Goal: Task Accomplishment & Management: Use online tool/utility

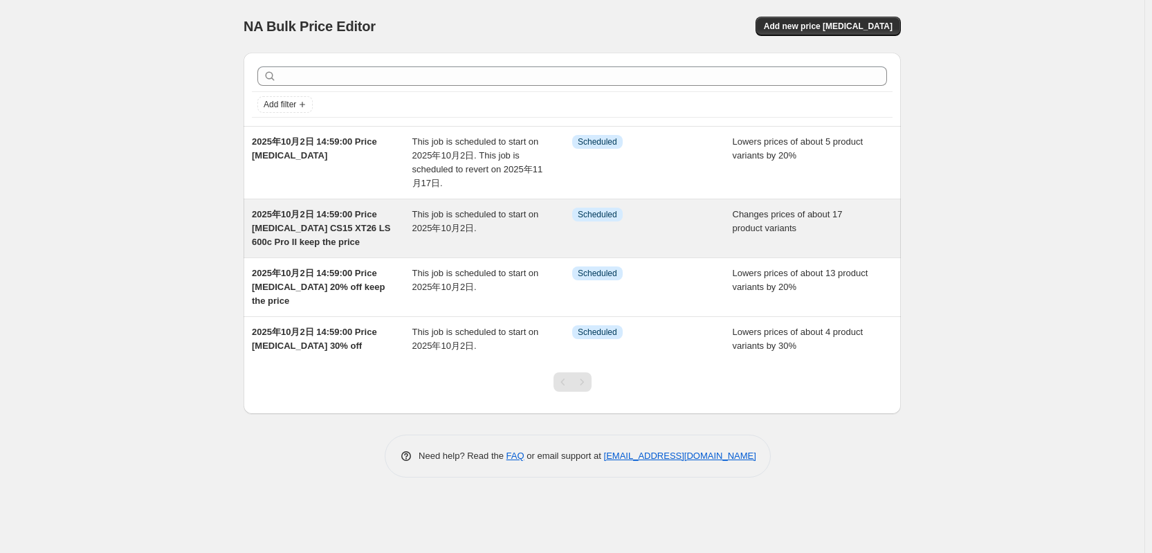
click at [333, 243] on span "2025年10月2日 14:59:00 Price [MEDICAL_DATA] CS15 XT26 LS 600c Pro II keep the price" at bounding box center [321, 228] width 138 height 38
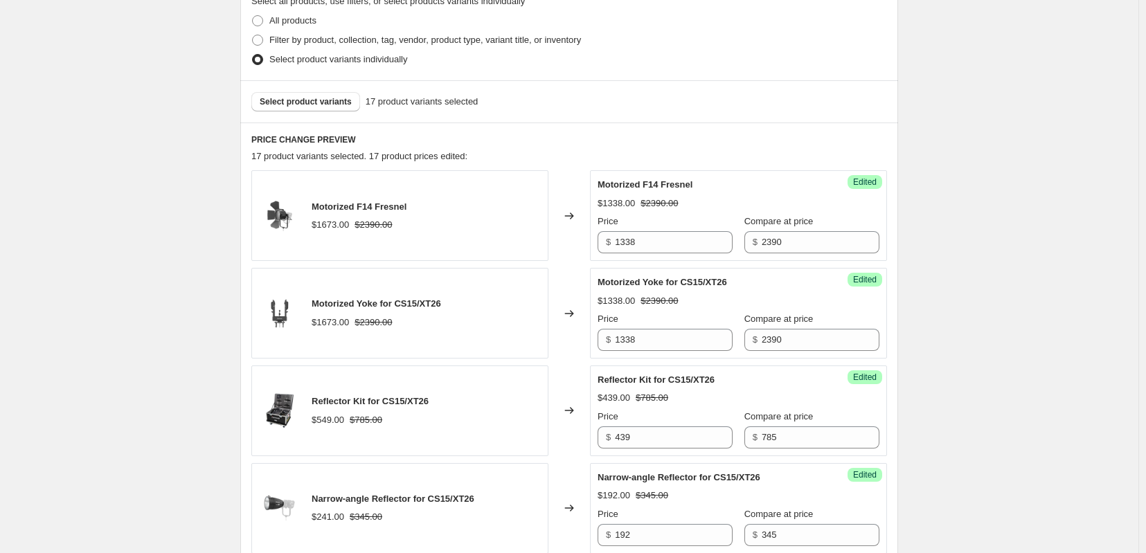
scroll to position [462, 0]
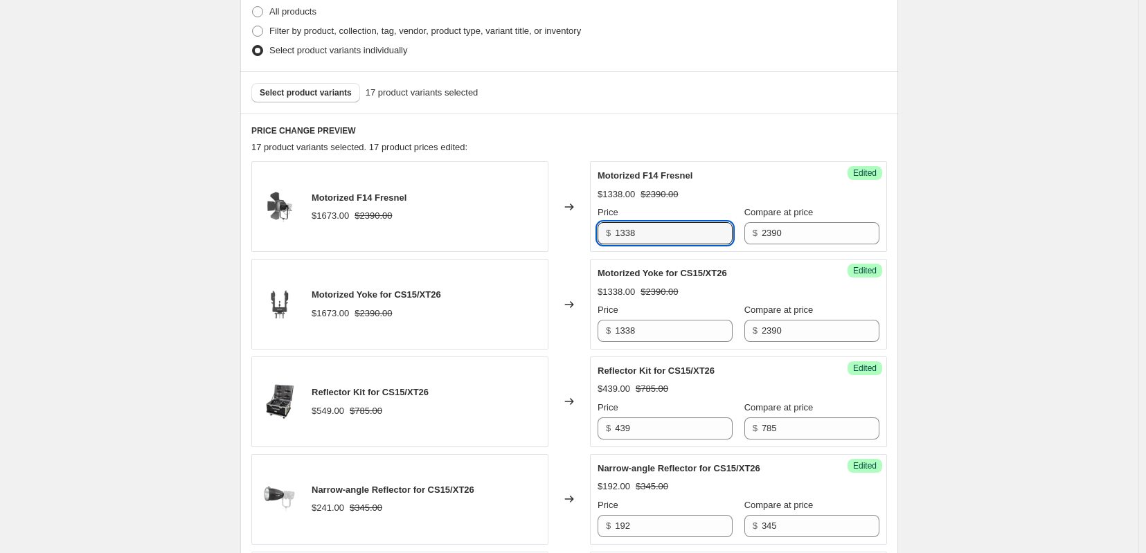
drag, startPoint x: 647, startPoint y: 273, endPoint x: 588, endPoint y: 273, distance: 58.8
click at [588, 252] on div "Motorized F14 Fresnel $1673.00 $2390.00 Changed to Success Edited Motorized F14…" at bounding box center [568, 206] width 635 height 91
drag, startPoint x: 606, startPoint y: 264, endPoint x: 594, endPoint y: 265, distance: 12.5
click at [594, 252] on div "Success Edited Motorized F14 Fresnel $1338.00 $2390.00 Price $ 1195 Compare at …" at bounding box center [738, 206] width 297 height 91
type input "1195"
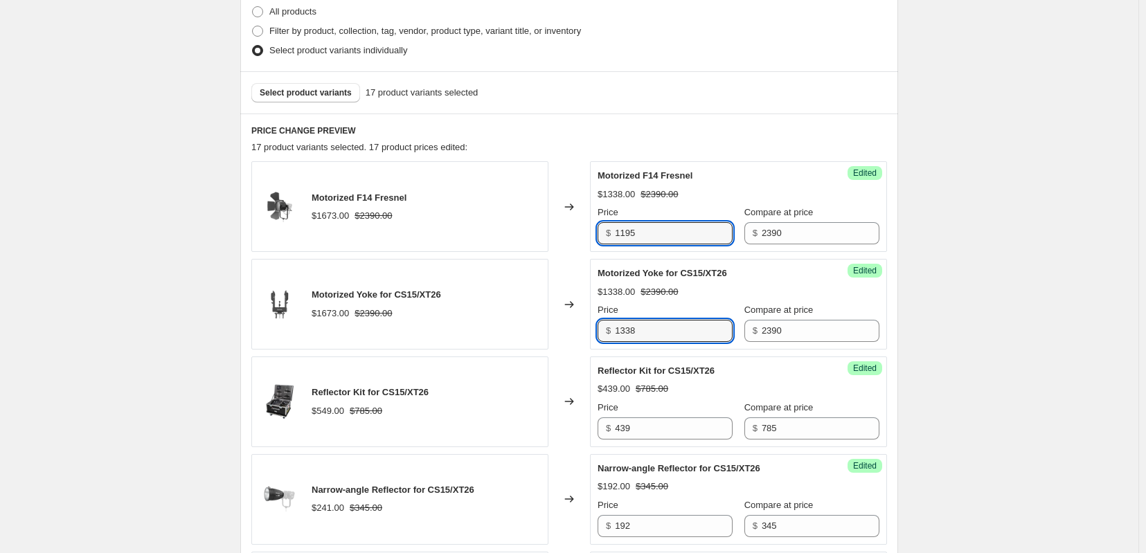
drag, startPoint x: 638, startPoint y: 379, endPoint x: 576, endPoint y: 382, distance: 62.4
click at [576, 350] on div "Motorized Yoke for CS15/XT26 $1673.00 $2390.00 Changed to Success Edited Motori…" at bounding box center [568, 304] width 635 height 91
paste input "195"
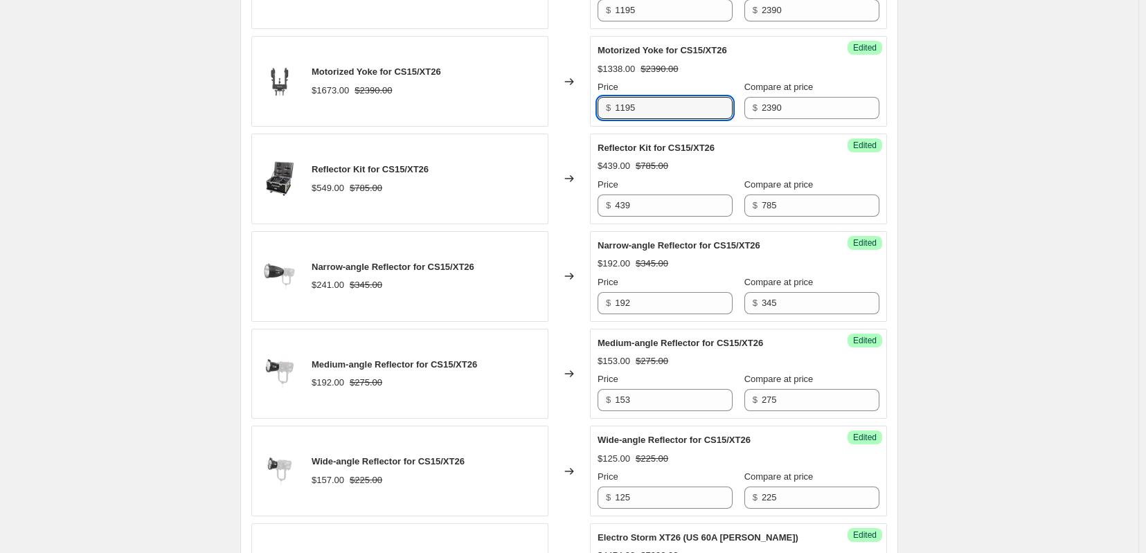
scroll to position [692, 0]
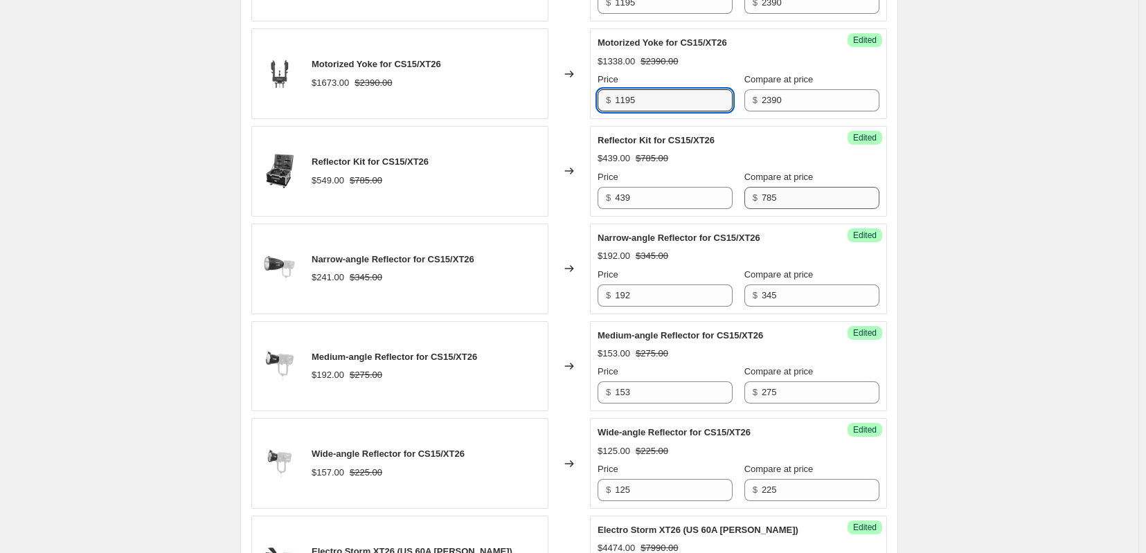
type input "1195"
drag, startPoint x: 813, startPoint y: 243, endPoint x: 761, endPoint y: 243, distance: 51.9
click at [761, 209] on div "$ 785" at bounding box center [811, 198] width 135 height 22
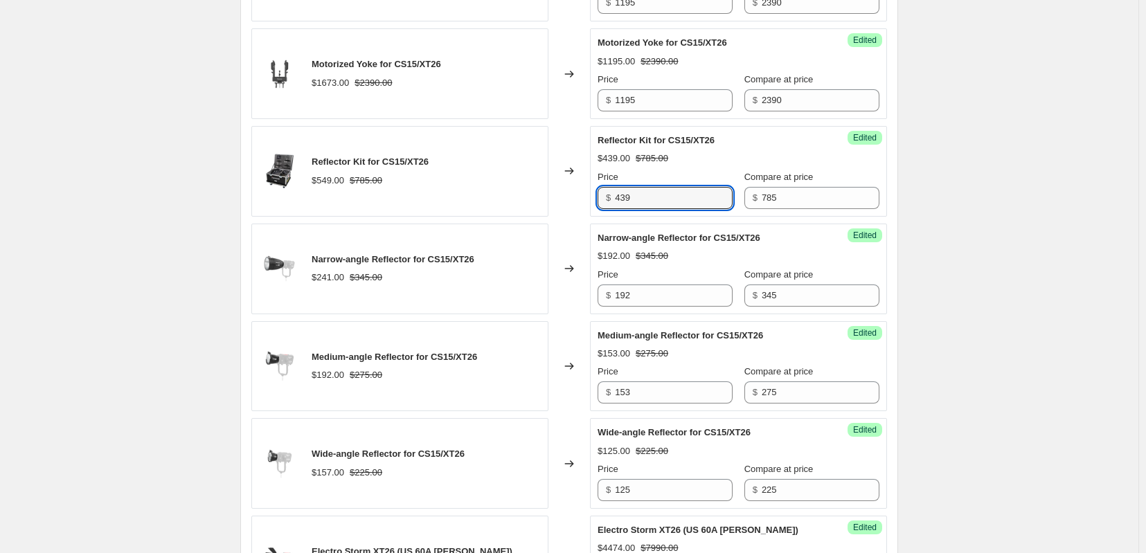
drag, startPoint x: 608, startPoint y: 245, endPoint x: 597, endPoint y: 246, distance: 10.5
click at [597, 217] on div "Success Edited Reflector Kit for CS15/XT26 $439.00 $785.00 Price $ 439 Compare …" at bounding box center [738, 171] width 297 height 91
type input "392"
drag, startPoint x: 698, startPoint y: 275, endPoint x: 687, endPoint y: 266, distance: 13.8
click at [698, 275] on div "Success Edited Narrow-angle Reflector for CS15/XT26 $192.00 $345.00 Price $ 192…" at bounding box center [738, 269] width 297 height 91
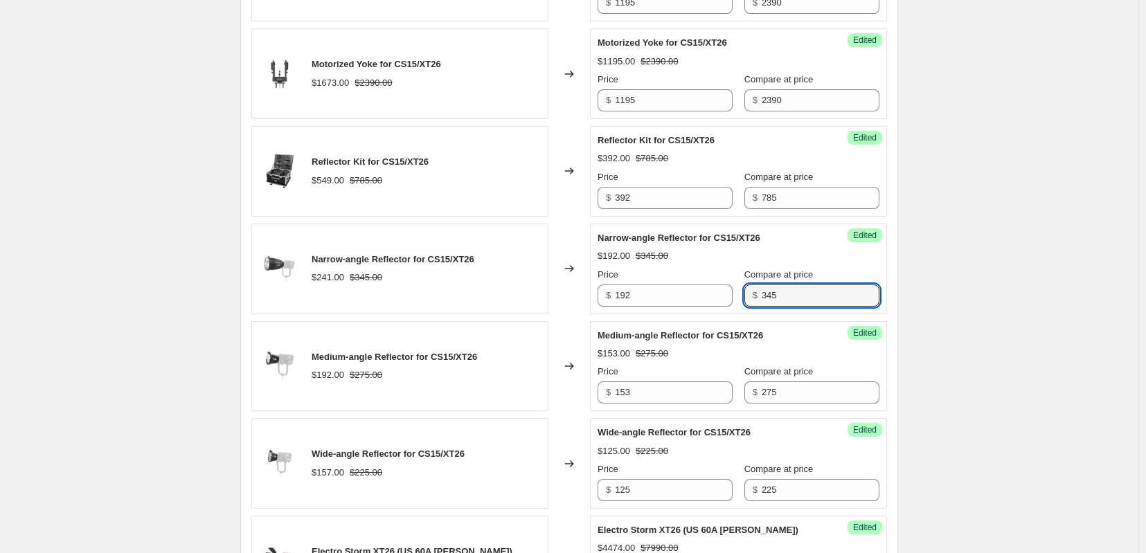
drag, startPoint x: 794, startPoint y: 349, endPoint x: 749, endPoint y: 349, distance: 45.0
click at [749, 307] on div "Price $ 192 Compare at price $ 345" at bounding box center [738, 287] width 282 height 39
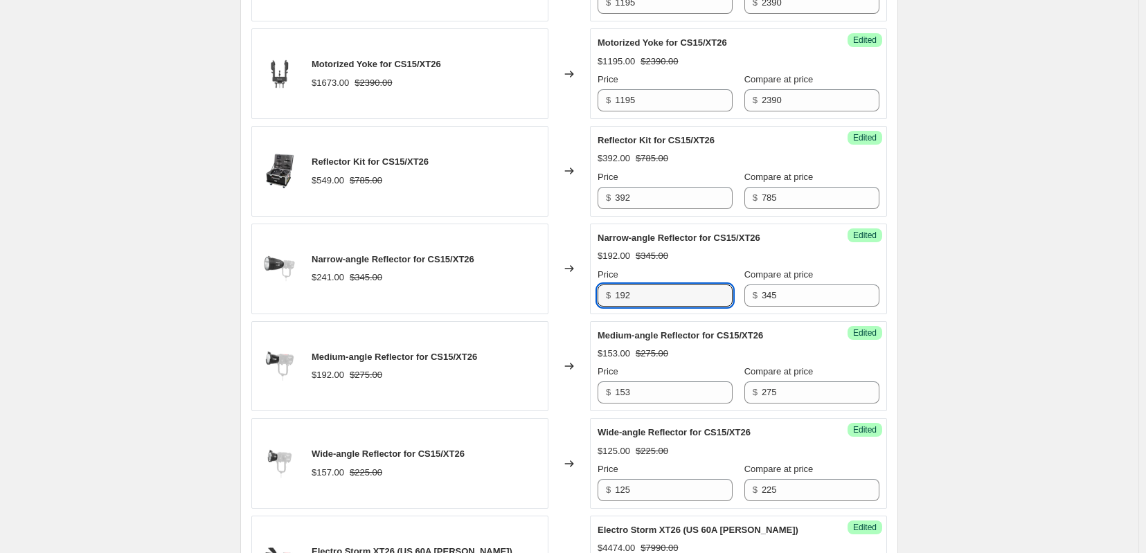
drag, startPoint x: 650, startPoint y: 350, endPoint x: 600, endPoint y: 350, distance: 49.8
click at [600, 314] on div "Success Edited Narrow-angle Reflector for CS15/XT26 $192.00 $345.00 Price $ 192…" at bounding box center [738, 269] width 297 height 91
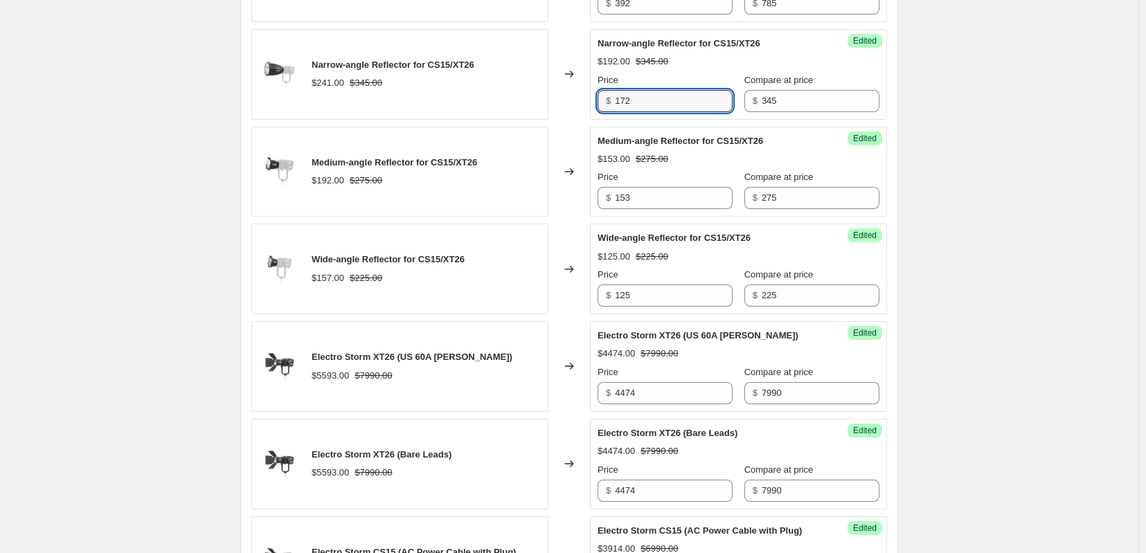
scroll to position [923, 0]
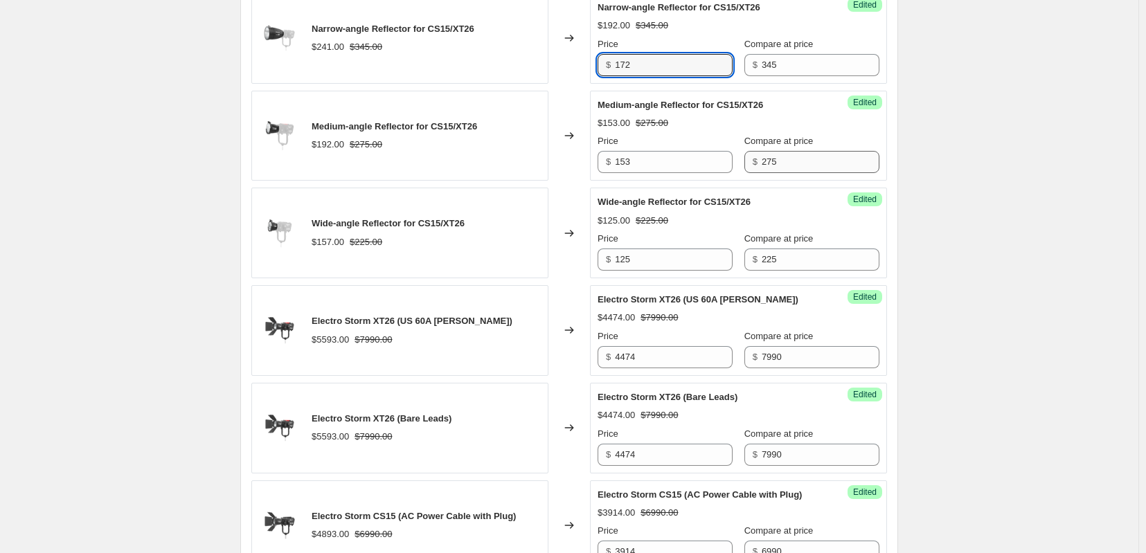
type input "172"
drag, startPoint x: 799, startPoint y: 211, endPoint x: 750, endPoint y: 218, distance: 49.6
click at [750, 173] on div "Price $ 153 Compare at price $ 275" at bounding box center [738, 153] width 282 height 39
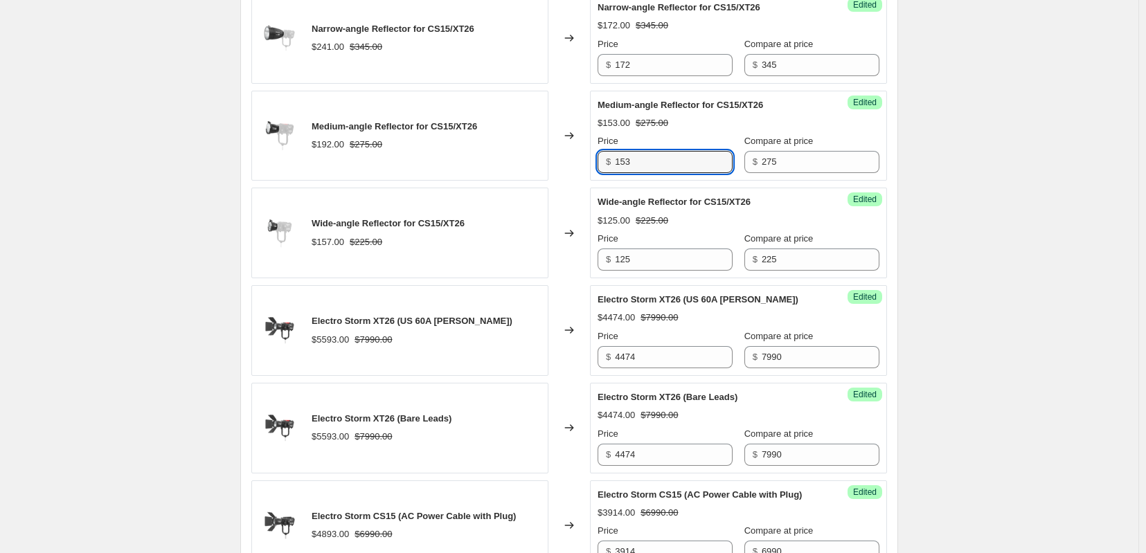
drag, startPoint x: 624, startPoint y: 221, endPoint x: 585, endPoint y: 221, distance: 38.8
click at [585, 181] on div "Medium-angle Reflector for CS15/XT26 $192.00 $275.00 Changed to Success Edited …" at bounding box center [568, 136] width 635 height 91
type input "137"
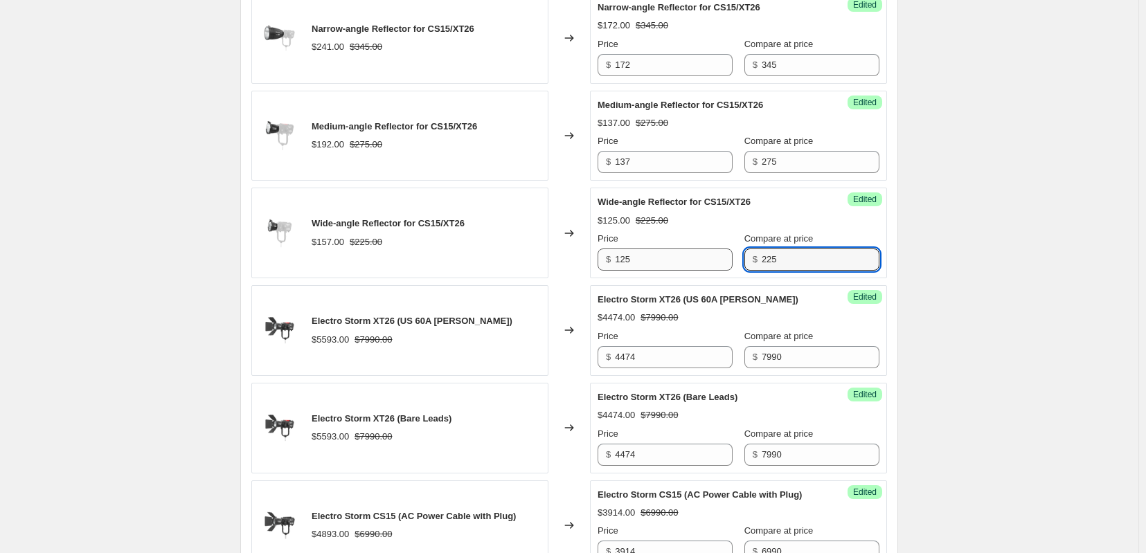
drag, startPoint x: 772, startPoint y: 320, endPoint x: 741, endPoint y: 321, distance: 31.9
click at [741, 271] on div "Price $ 125 Compare at price $ 225" at bounding box center [738, 251] width 282 height 39
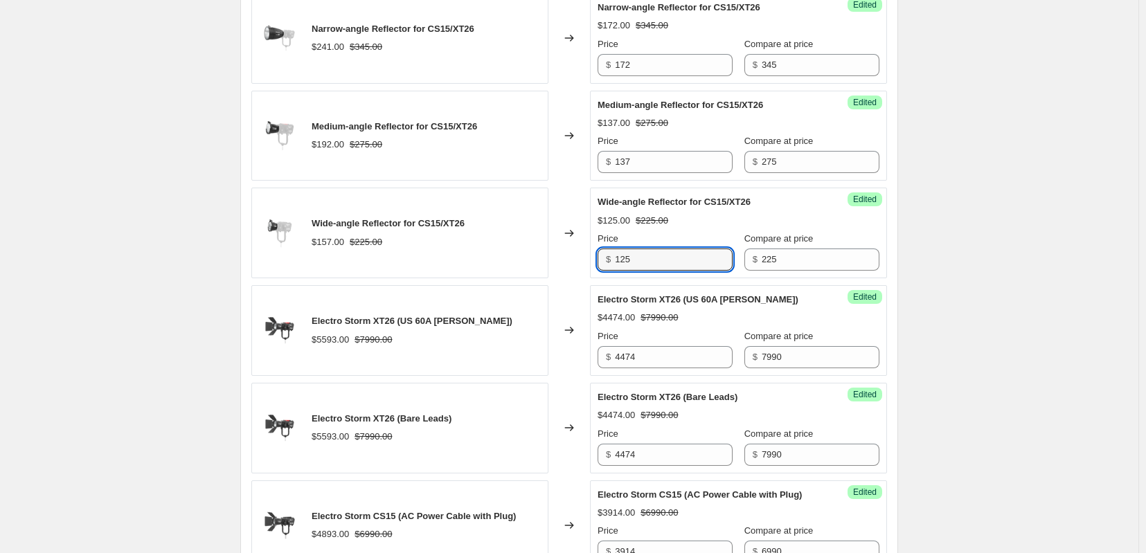
click at [577, 278] on div "Wide-angle Reflector for CS15/XT26 $157.00 $225.00 Changed to Success Edited Wi…" at bounding box center [568, 233] width 635 height 91
type input "112"
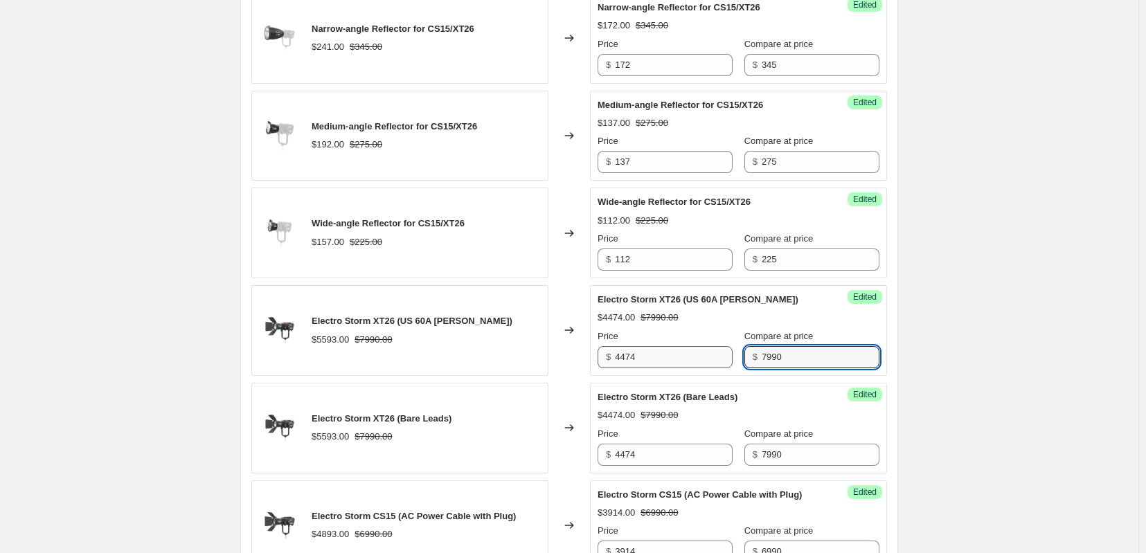
drag, startPoint x: 759, startPoint y: 424, endPoint x: 742, endPoint y: 424, distance: 16.6
click at [742, 368] on div "Price $ 4474 Compare at price $ 7990" at bounding box center [738, 348] width 282 height 39
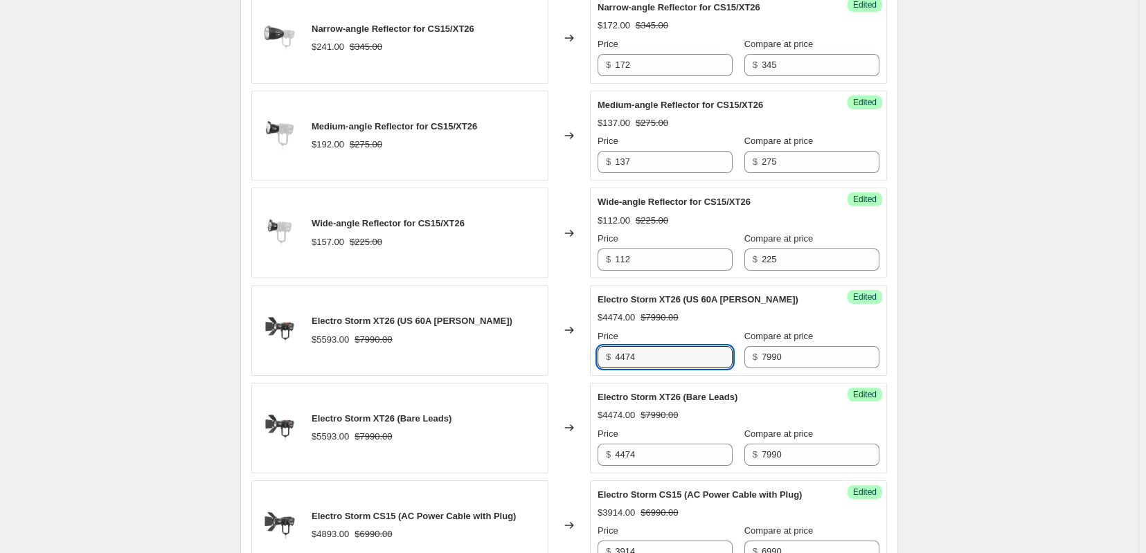
drag, startPoint x: 655, startPoint y: 422, endPoint x: 595, endPoint y: 425, distance: 60.3
click at [595, 376] on div "Success Edited Electro Storm XT26 (US 60A Bates) $4474.00 $7990.00 Price $ 4474…" at bounding box center [738, 330] width 297 height 91
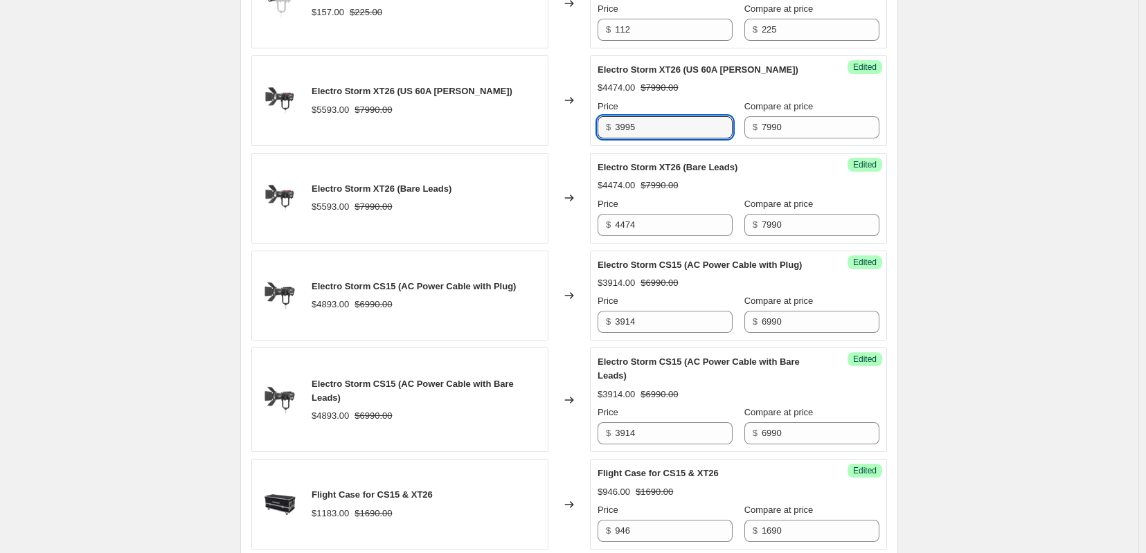
scroll to position [1154, 0]
drag, startPoint x: 619, startPoint y: 187, endPoint x: 582, endPoint y: 187, distance: 36.7
click at [582, 145] on div "Electro Storm XT26 (US 60A Bates) $5593.00 $7990.00 Changed to Success Edited E…" at bounding box center [568, 99] width 635 height 91
type input "3995"
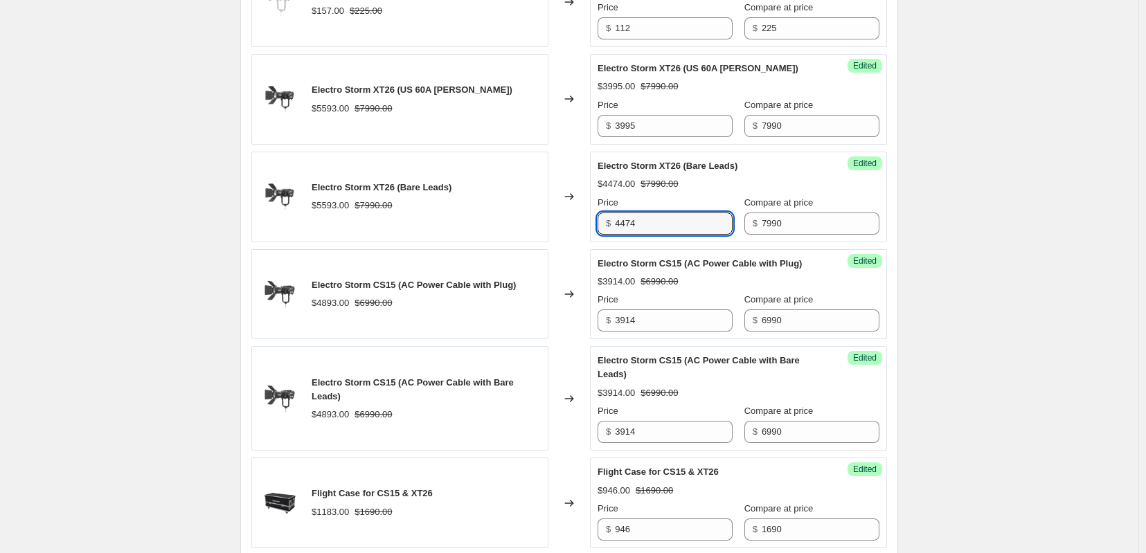
click at [573, 242] on div "Electro Storm XT26 (Bare Leads) $5593.00 $7990.00 Changed to Success Edited Ele…" at bounding box center [568, 197] width 635 height 91
paste input "3995"
type input "3995"
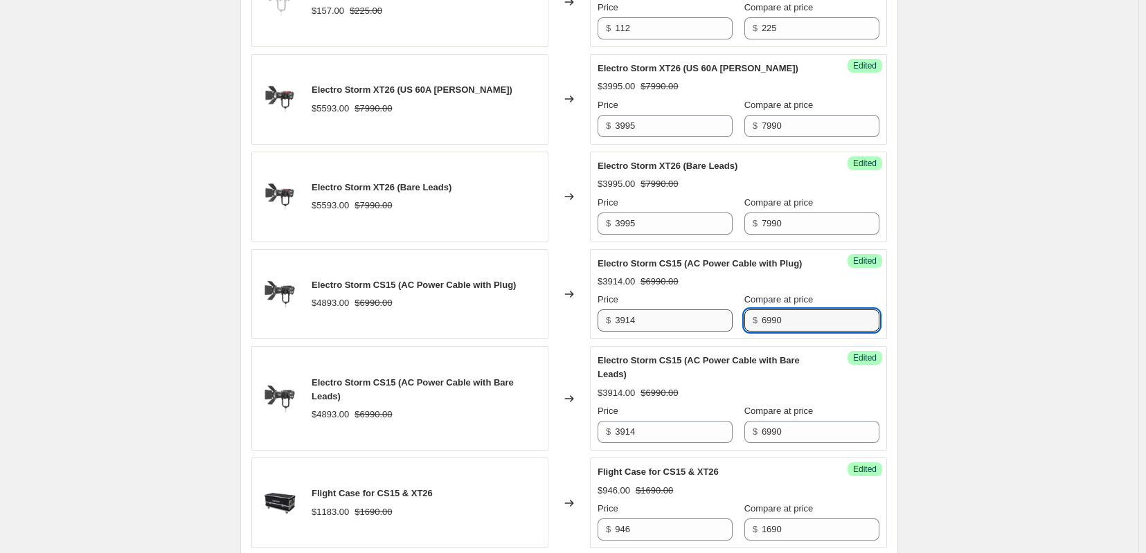
click at [732, 332] on div "Price $ 3914 Compare at price $ 6990" at bounding box center [738, 312] width 282 height 39
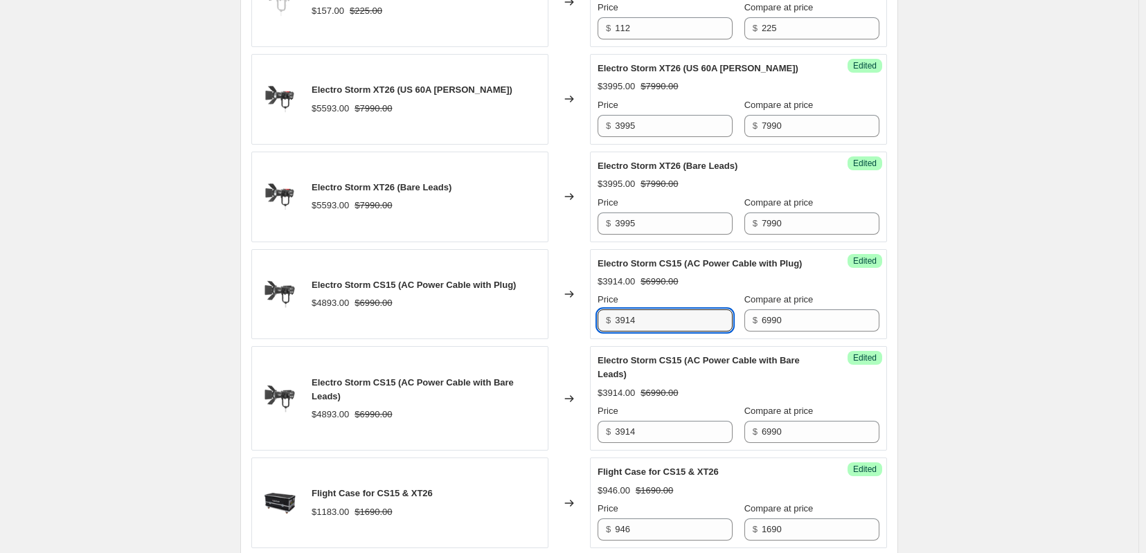
drag, startPoint x: 658, startPoint y: 393, endPoint x: 550, endPoint y: 399, distance: 107.4
click at [550, 340] on div "Electro Storm CS15 (AC Power Cable with Plug) $4893.00 $6990.00 Changed to Succ…" at bounding box center [568, 294] width 635 height 91
drag, startPoint x: 557, startPoint y: 404, endPoint x: 543, endPoint y: 404, distance: 13.8
click at [543, 340] on div "Electro Storm CS15 (AC Power Cable with Plug) $4893.00 $6990.00 Changed to Succ…" at bounding box center [568, 294] width 635 height 91
type input "3495"
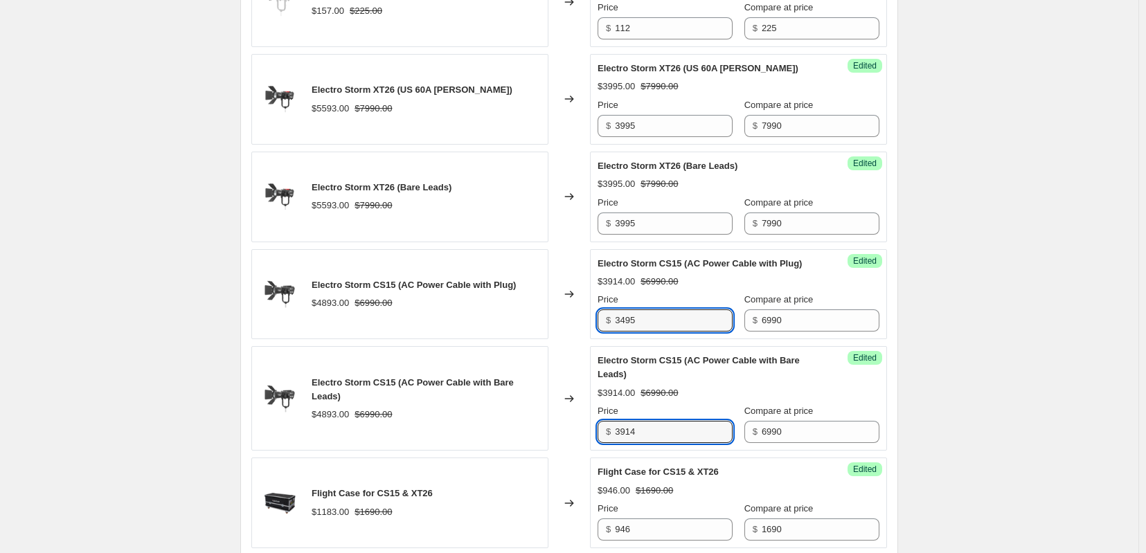
click at [575, 451] on div "Electro Storm CS15 (AC Power Cable with Bare Leads) $4893.00 $6990.00 Changed t…" at bounding box center [568, 398] width 635 height 105
paste input "495"
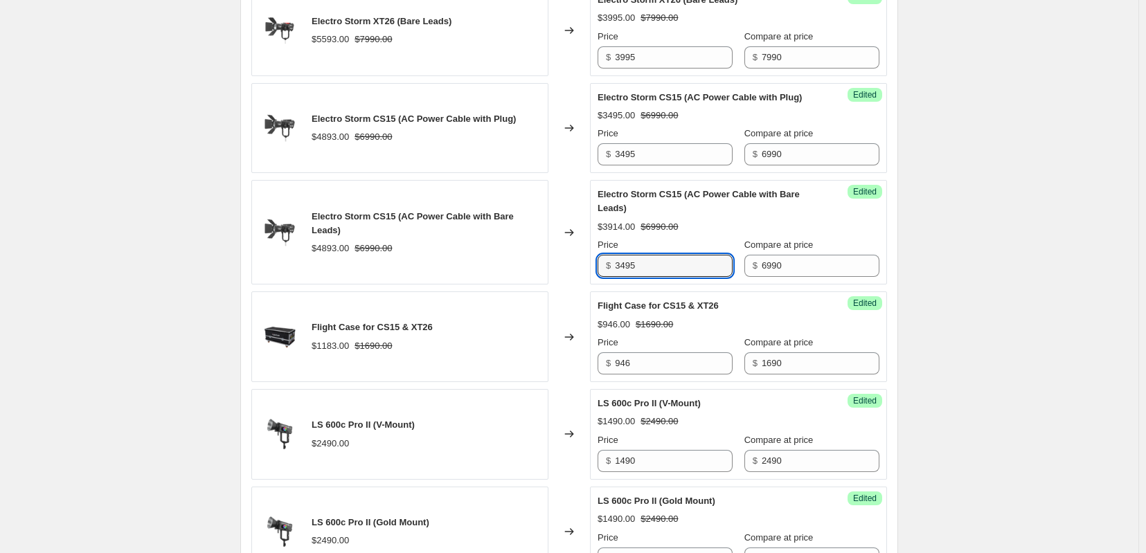
scroll to position [1384, 0]
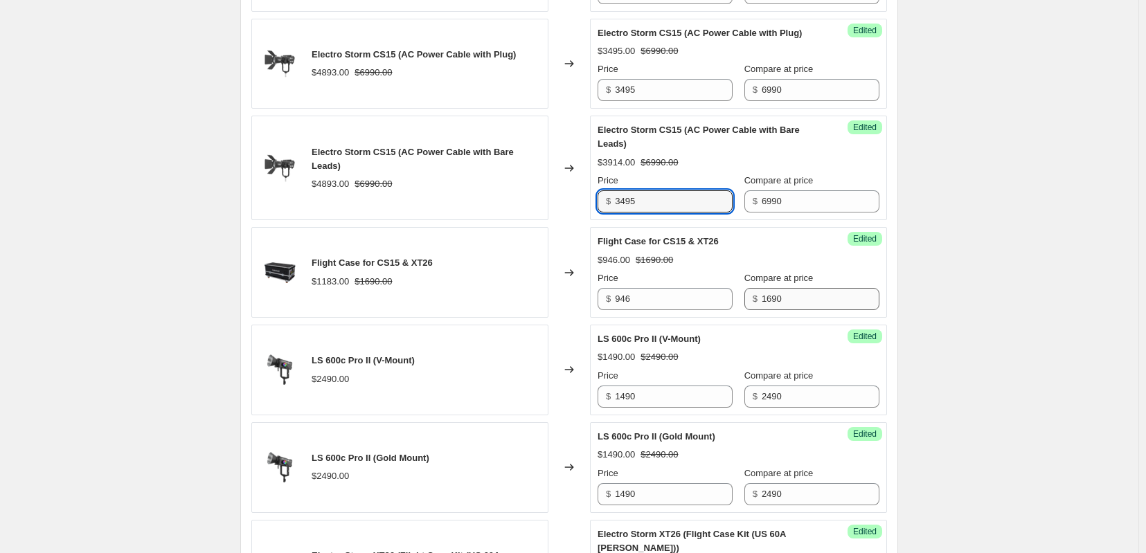
type input "3495"
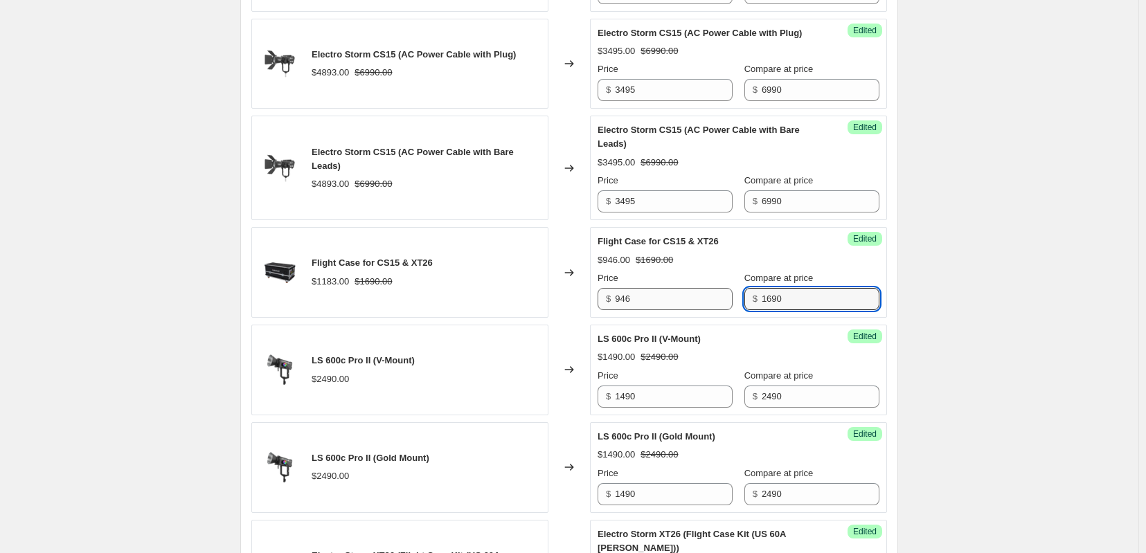
drag, startPoint x: 826, startPoint y: 384, endPoint x: 736, endPoint y: 383, distance: 89.3
click at [736, 310] on div "Price $ 946 Compare at price $ 1690" at bounding box center [738, 290] width 282 height 39
click at [573, 318] on div "Flight Case for CS15 & XT26 $1183.00 $1690.00 Changed to Success Edited Flight …" at bounding box center [568, 272] width 635 height 91
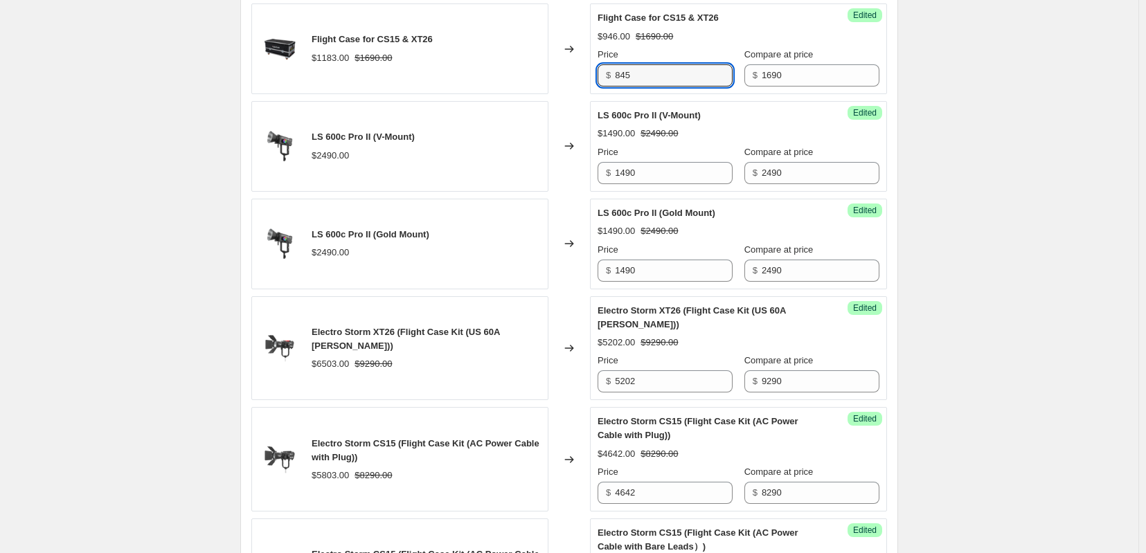
scroll to position [1615, 0]
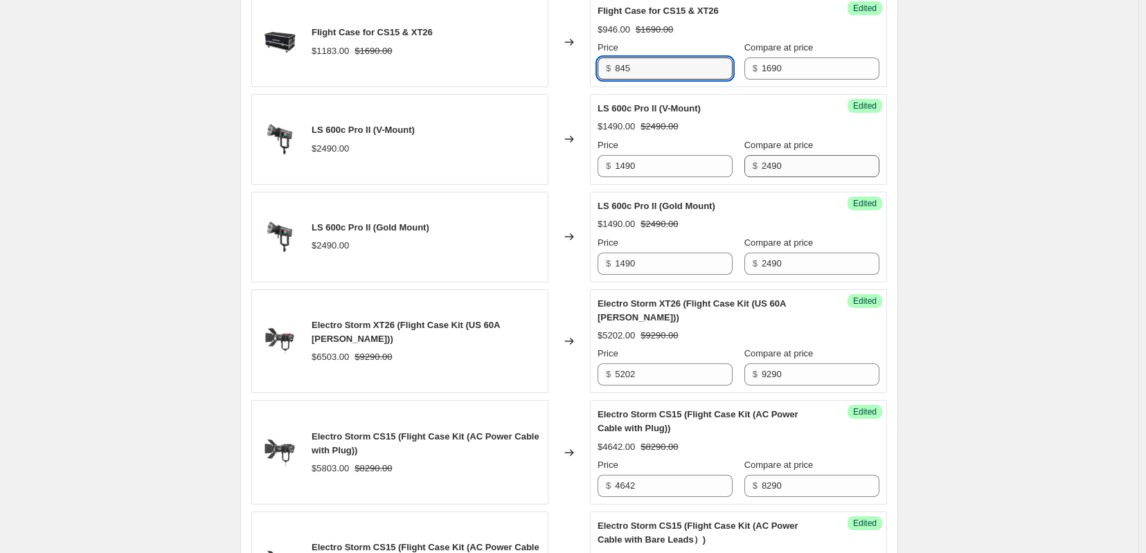
type input "845"
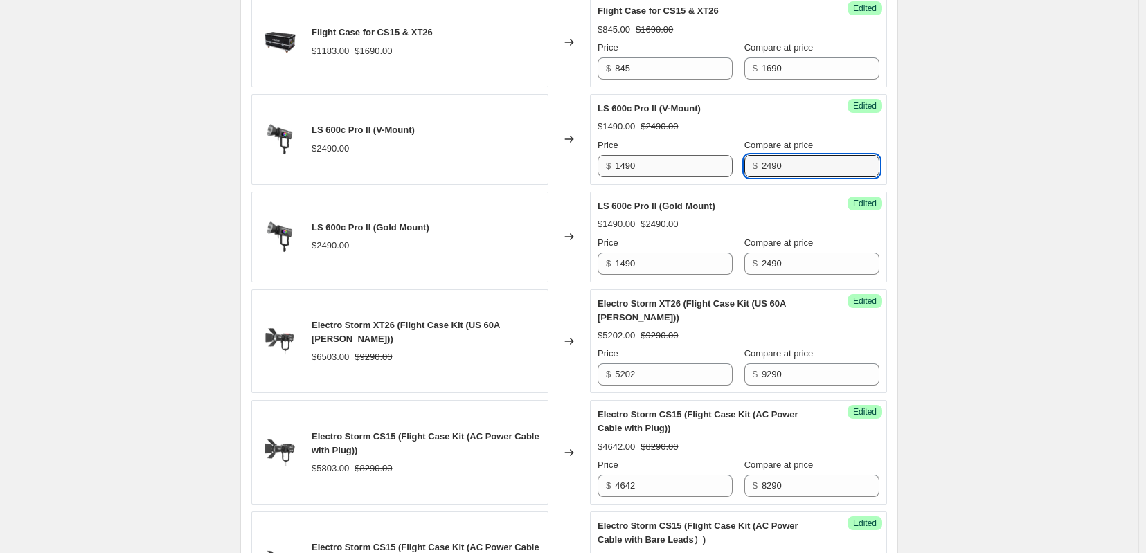
drag, startPoint x: 799, startPoint y: 253, endPoint x: 743, endPoint y: 255, distance: 56.8
click at [743, 177] on div "Price $ 1490 Compare at price $ 2490" at bounding box center [738, 157] width 282 height 39
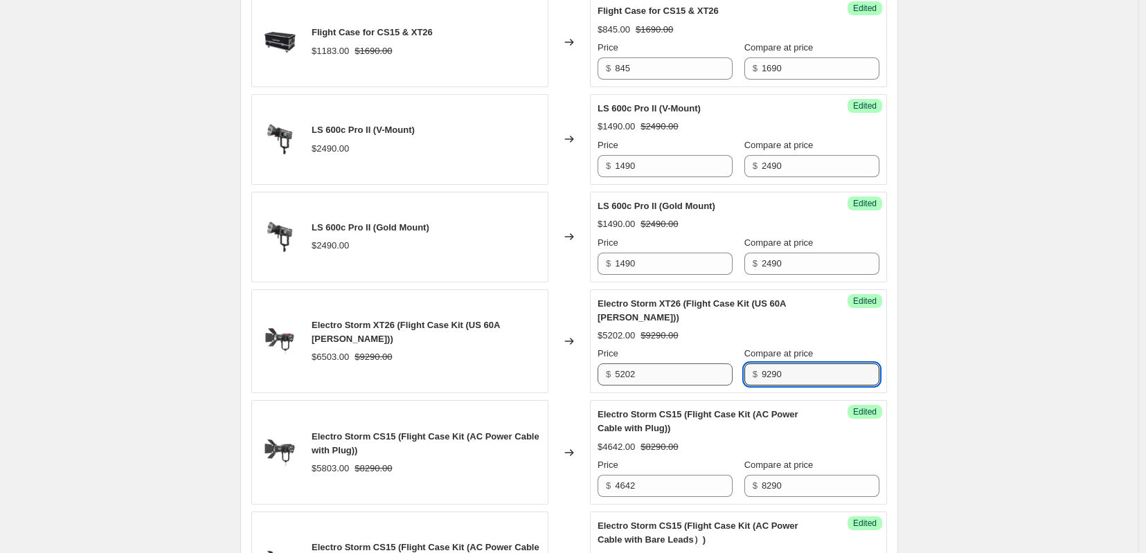
drag, startPoint x: 804, startPoint y: 463, endPoint x: 736, endPoint y: 468, distance: 68.0
click at [739, 386] on div "Price $ 5202 Compare at price $ 9290" at bounding box center [738, 366] width 282 height 39
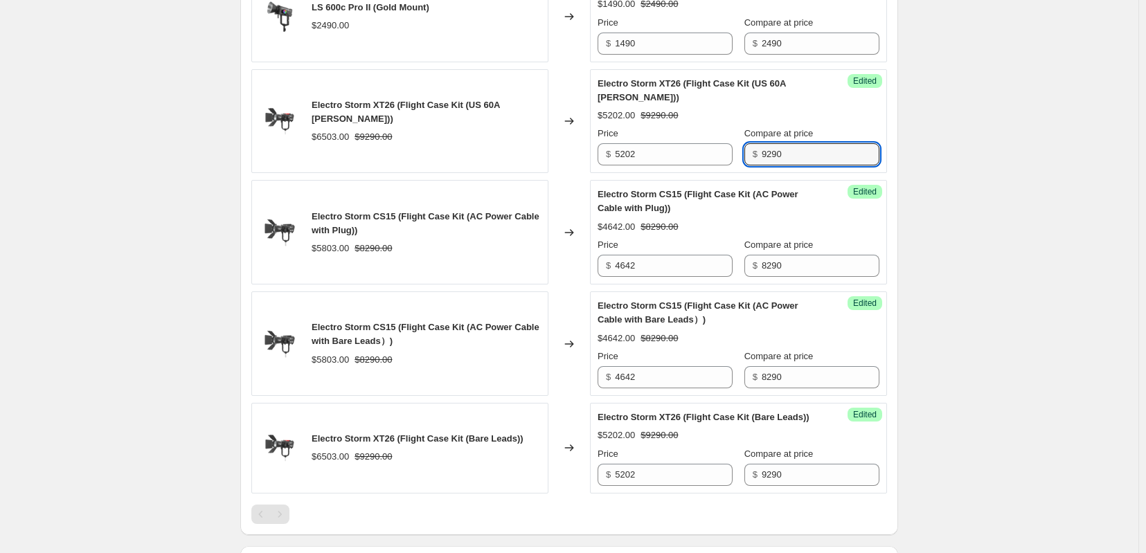
scroll to position [1846, 0]
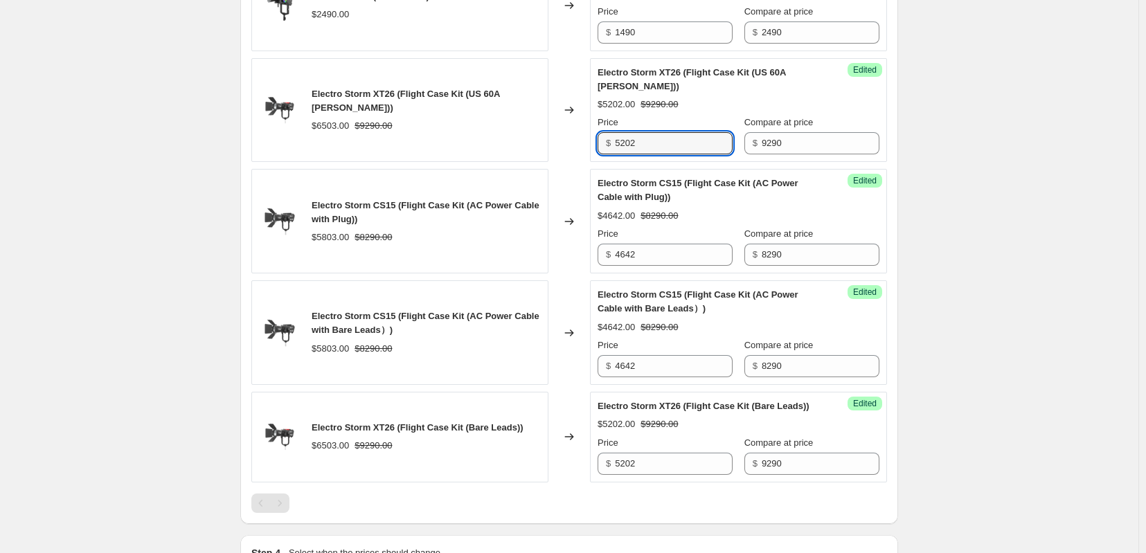
drag, startPoint x: 673, startPoint y: 223, endPoint x: 585, endPoint y: 226, distance: 88.7
click at [585, 163] on div "Electro Storm XT26 (Flight Case Kit (US 60A Bates)) $6503.00 $9290.00 Changed t…" at bounding box center [568, 110] width 635 height 105
drag, startPoint x: 649, startPoint y: 226, endPoint x: 636, endPoint y: 244, distance: 21.9
click at [580, 163] on div "Electro Storm XT26 (Flight Case Kit (US 60A Bates)) $6503.00 $9290.00 Changed t…" at bounding box center [568, 110] width 635 height 105
type input "4645"
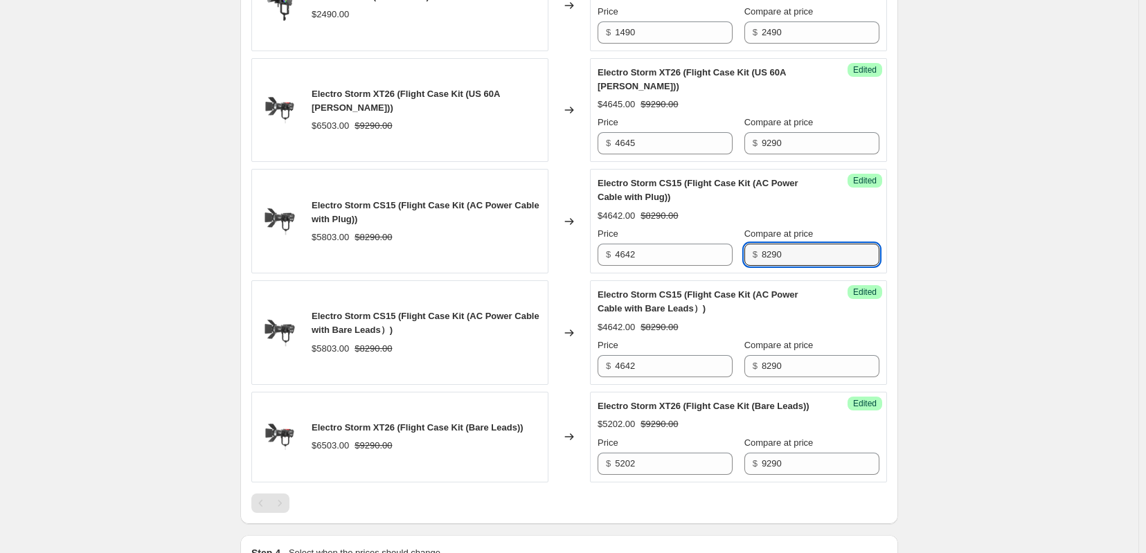
drag, startPoint x: 818, startPoint y: 340, endPoint x: 768, endPoint y: 340, distance: 50.5
click at [768, 266] on div "$ 8290" at bounding box center [811, 255] width 135 height 22
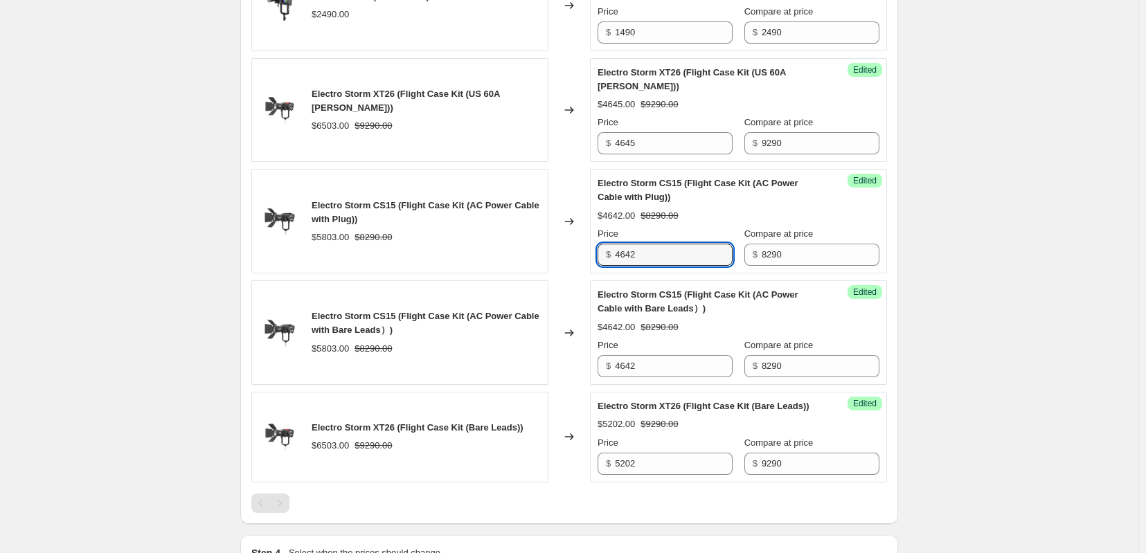
drag, startPoint x: 657, startPoint y: 334, endPoint x: 597, endPoint y: 352, distance: 62.7
click at [597, 273] on div "Success Edited Electro Storm CS15 (Flight Case Kit (AC Power Cable with Plug)) …" at bounding box center [738, 221] width 297 height 105
drag, startPoint x: 697, startPoint y: 343, endPoint x: 570, endPoint y: 343, distance: 126.7
click at [570, 273] on div "Electro Storm CS15 (Flight Case Kit (AC Power Cable with Plug)) $5803.00 $8290.…" at bounding box center [568, 221] width 635 height 105
type input "4145"
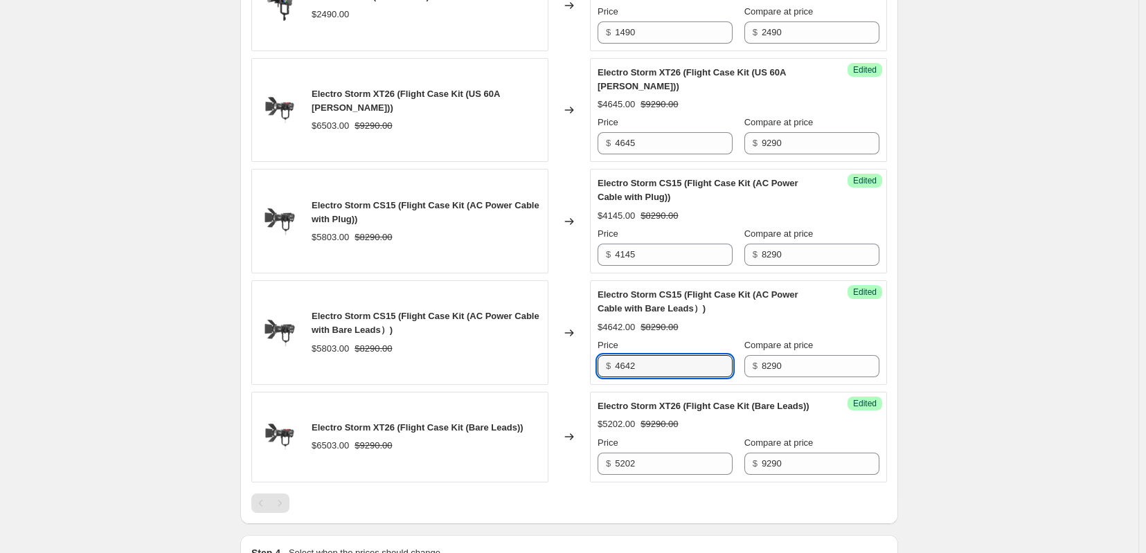
drag, startPoint x: 600, startPoint y: 455, endPoint x: 532, endPoint y: 458, distance: 67.9
click at [532, 385] on div "Electro Storm CS15 (Flight Case Kit (AC Power Cable with Bare Leads）) $5803.00 …" at bounding box center [568, 332] width 635 height 105
paste input "145"
type input "4145"
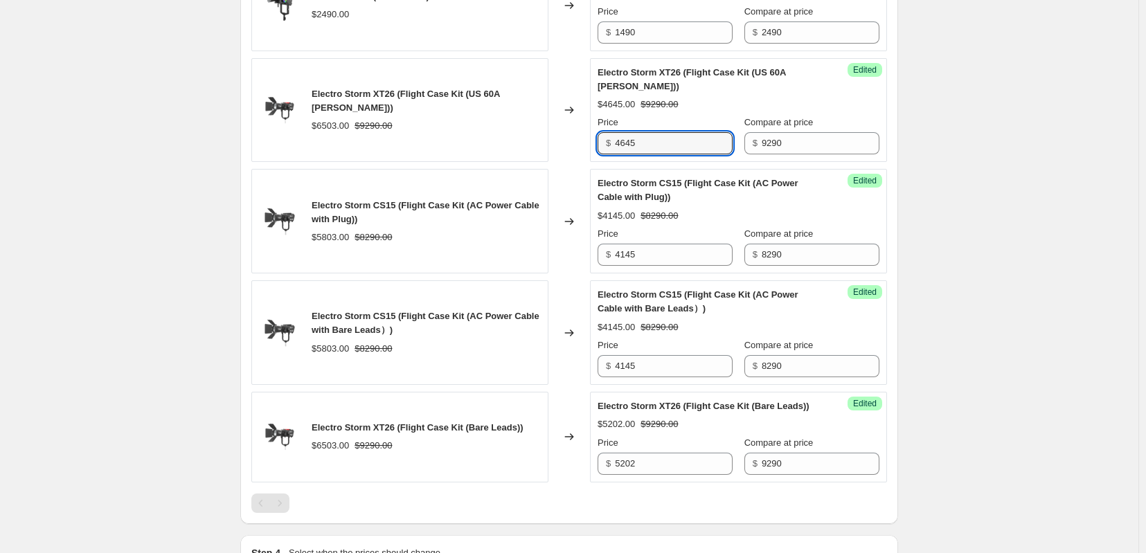
drag, startPoint x: 659, startPoint y: 224, endPoint x: 580, endPoint y: 224, distance: 78.9
click at [580, 163] on div "Electro Storm XT26 (Flight Case Kit (US 60A Bates)) $6503.00 $9290.00 Changed t…" at bounding box center [568, 110] width 635 height 105
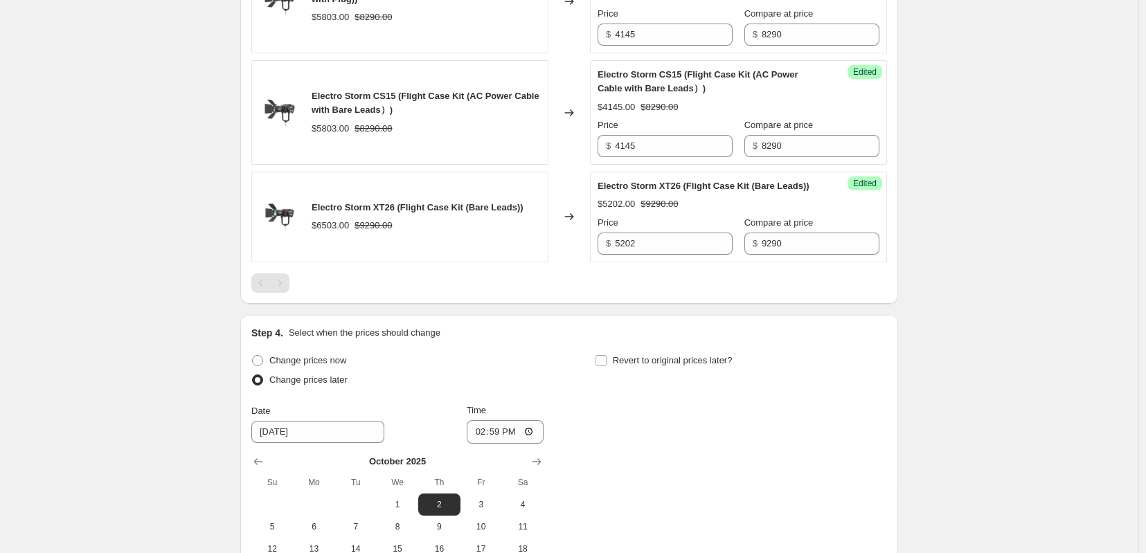
scroll to position [2077, 0]
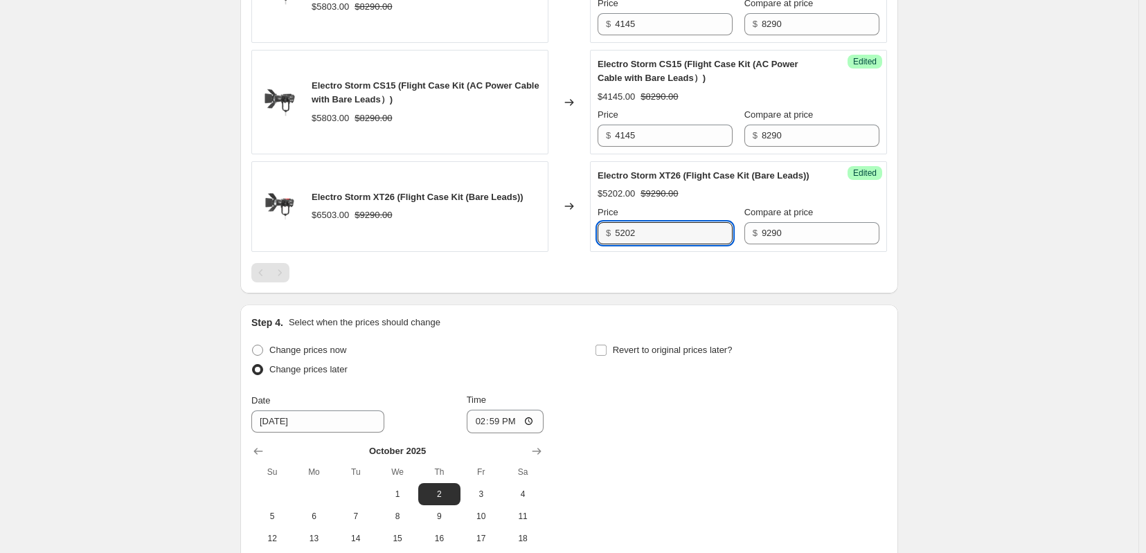
drag, startPoint x: 664, startPoint y: 329, endPoint x: 588, endPoint y: 332, distance: 75.5
click at [588, 252] on div "Electro Storm XT26 (Flight Case Kit (Bare Leads)) $6503.00 $9290.00 Changed to …" at bounding box center [568, 206] width 635 height 91
paste input "4645"
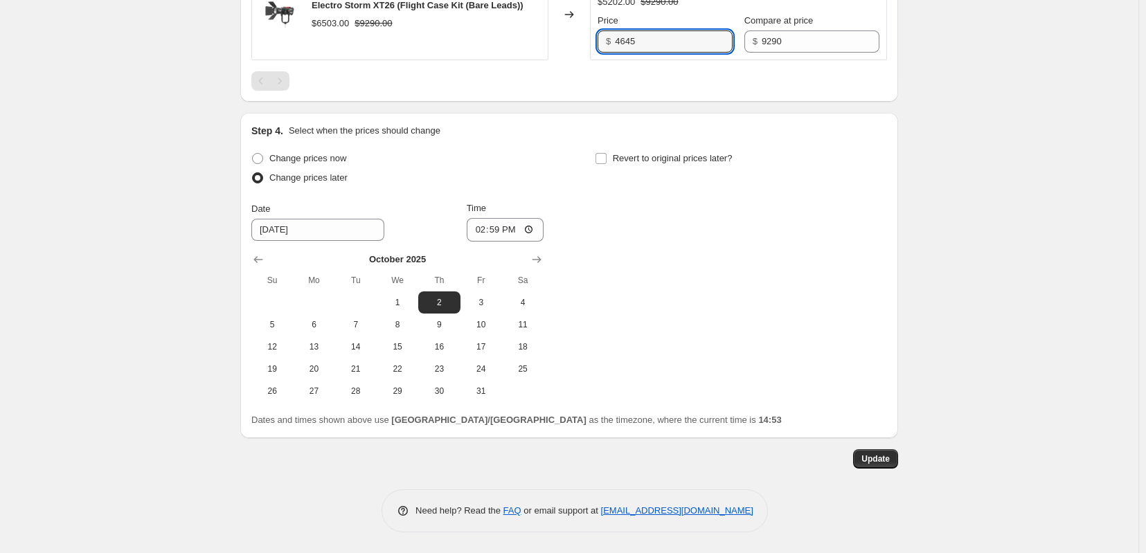
scroll to position [2387, 0]
type input "4645"
click at [889, 458] on span "Update" at bounding box center [875, 458] width 28 height 11
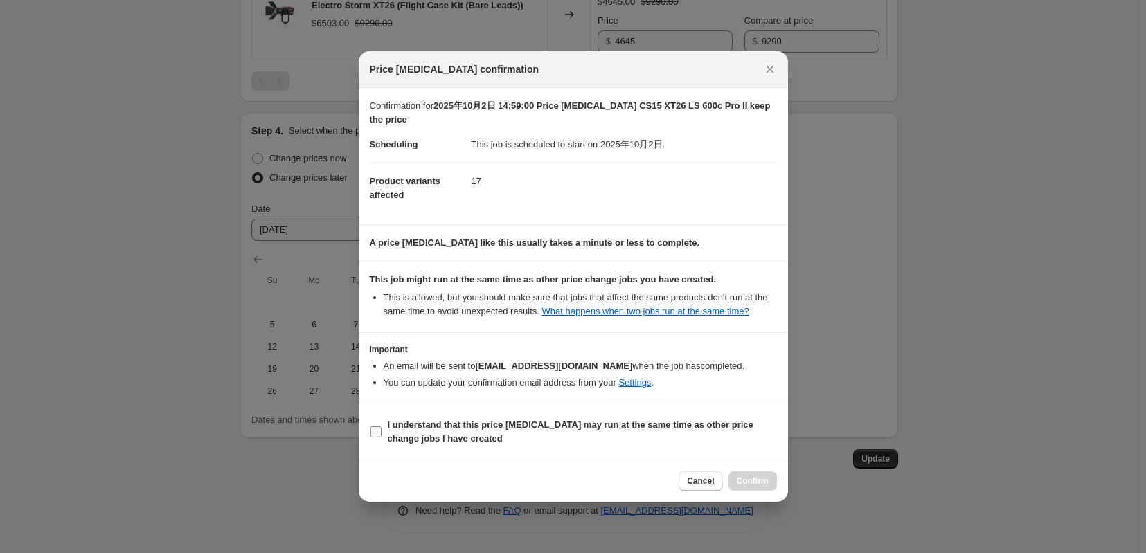
click at [371, 446] on label "I understand that this price change job may run at the same time as other price…" at bounding box center [573, 431] width 407 height 33
click at [371, 437] on input "I understand that this price change job may run at the same time as other price…" at bounding box center [375, 431] width 11 height 11
checkbox input "true"
click at [754, 487] on span "Confirm" at bounding box center [752, 481] width 32 height 11
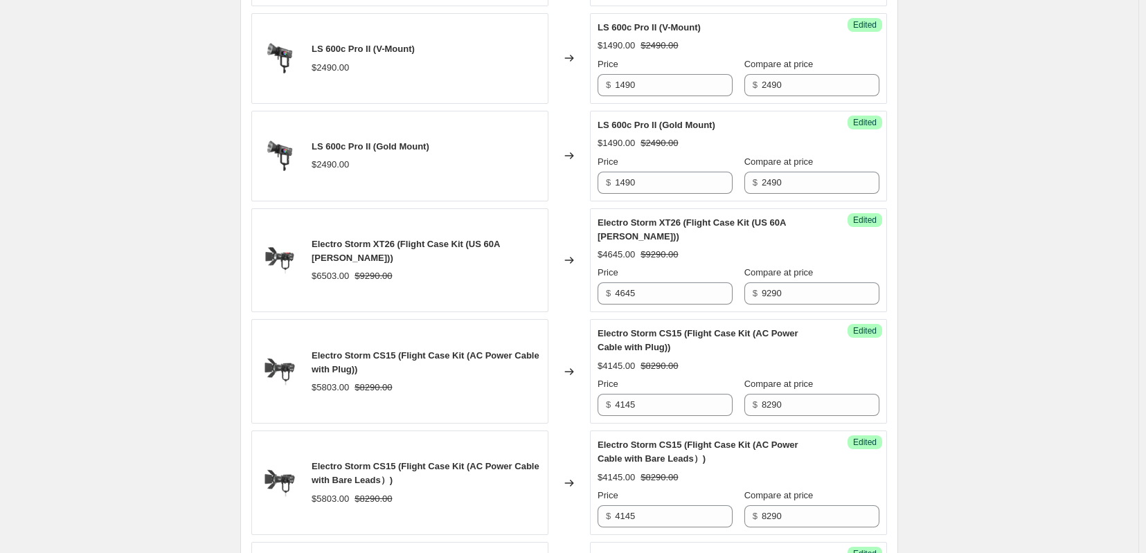
scroll to position [1695, 0]
drag, startPoint x: 837, startPoint y: 275, endPoint x: 779, endPoint y: 278, distance: 58.2
click at [779, 195] on input "2490" at bounding box center [820, 183] width 118 height 22
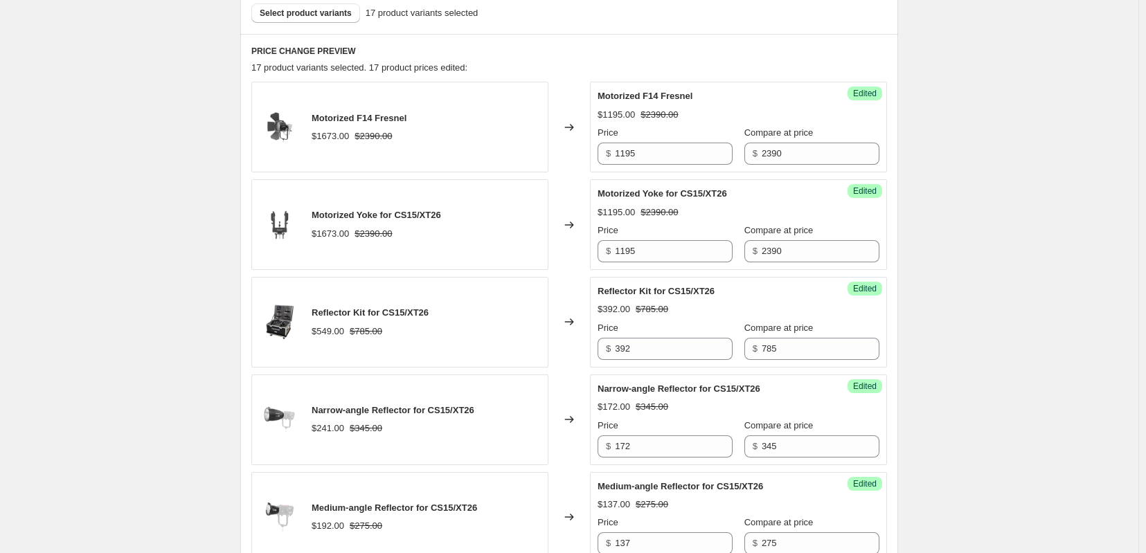
scroll to position [0, 0]
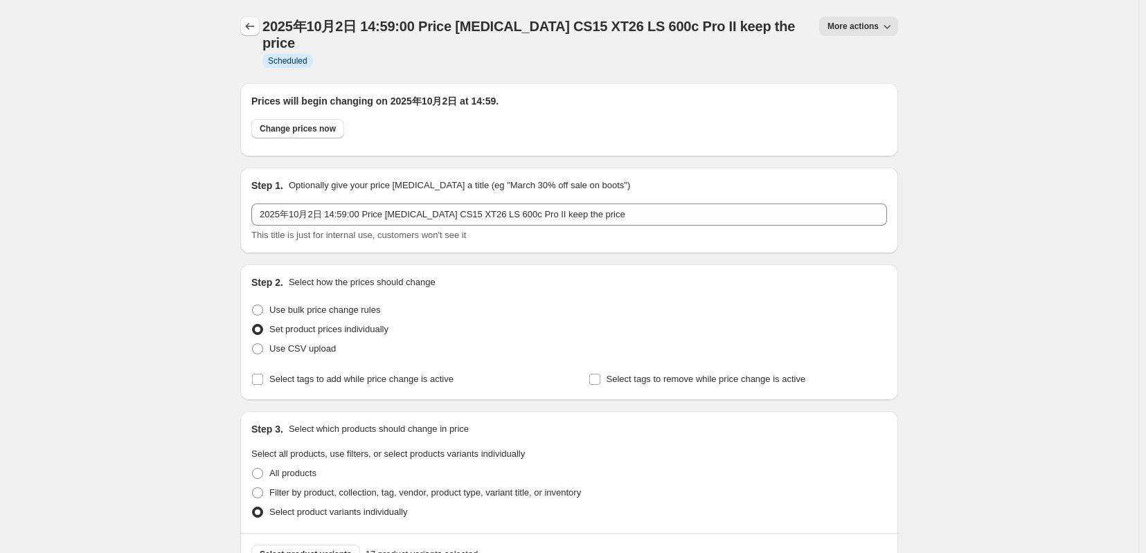
click at [240, 18] on button "Price change jobs" at bounding box center [249, 26] width 19 height 19
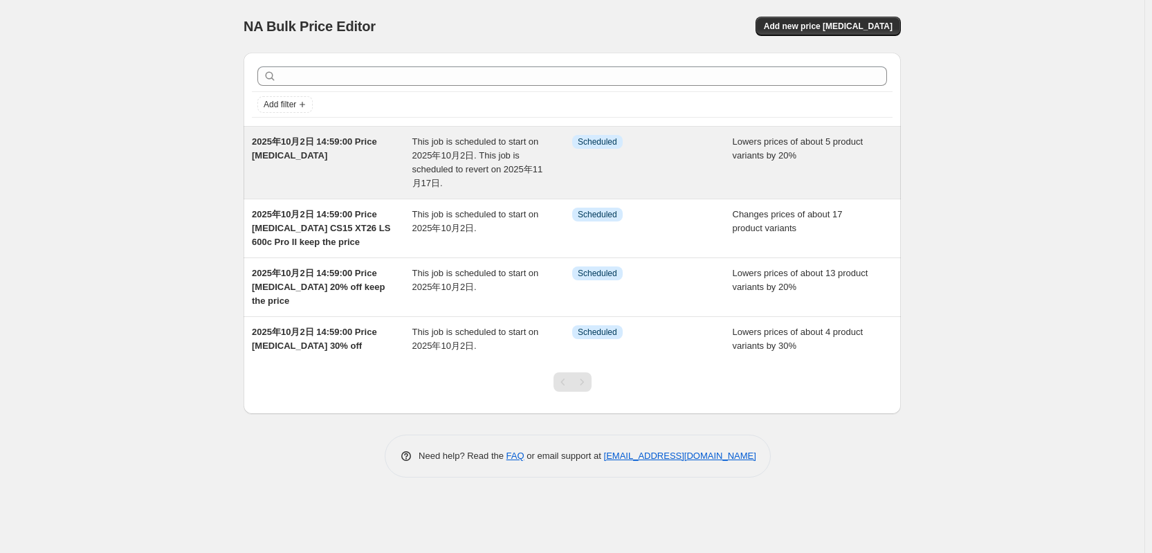
click at [323, 151] on span "2025年10月2日 14:59:00 Price change job" at bounding box center [314, 148] width 125 height 24
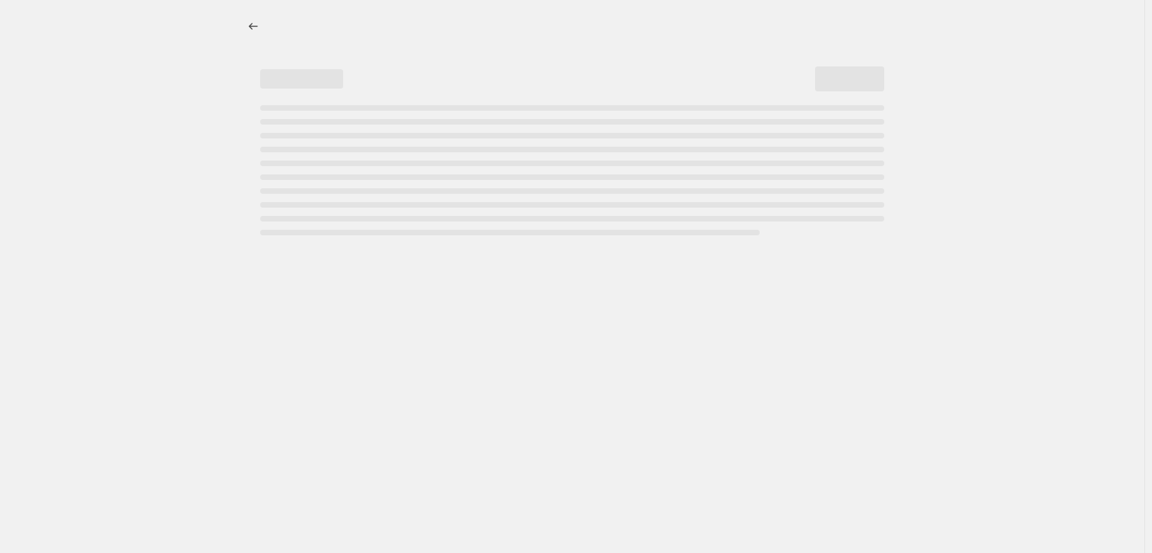
select select "percentage"
select select "tag"
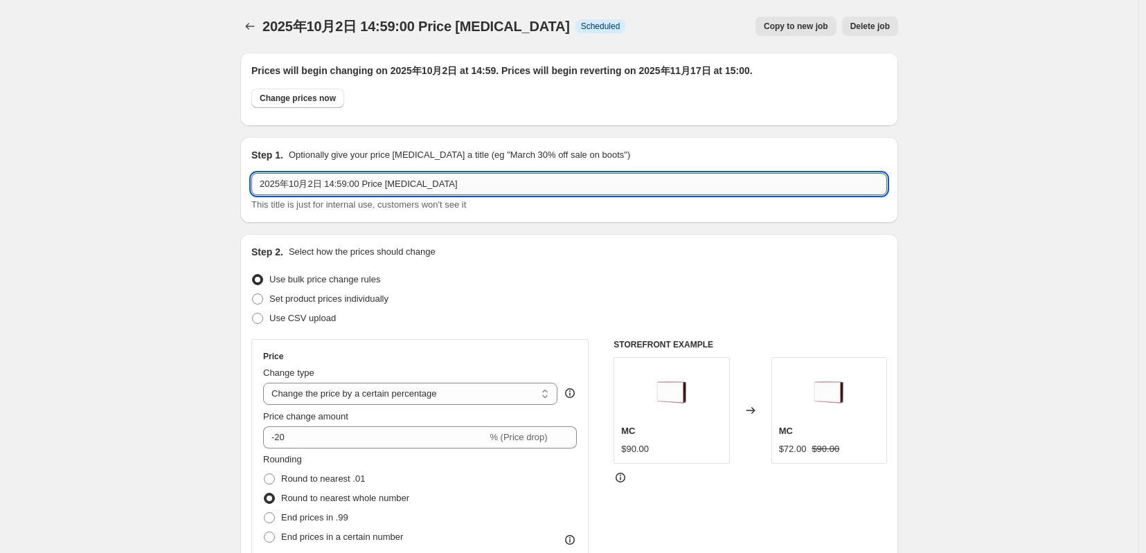
click at [469, 195] on input "2025年10月2日 14:59:00 Price change job" at bounding box center [568, 184] width 635 height 22
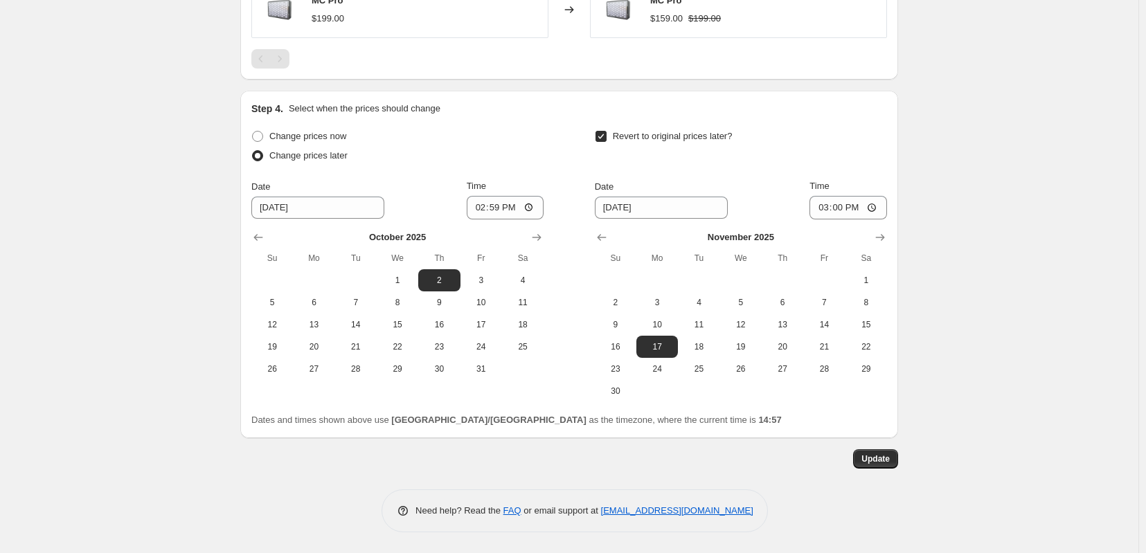
scroll to position [1402, 0]
type input "2025年10月2日 14:59:00 Price change job 20% off"
click at [714, 341] on span "18" at bounding box center [698, 346] width 30 height 11
type input "11/18/2025"
click at [889, 453] on span "Update" at bounding box center [875, 458] width 28 height 11
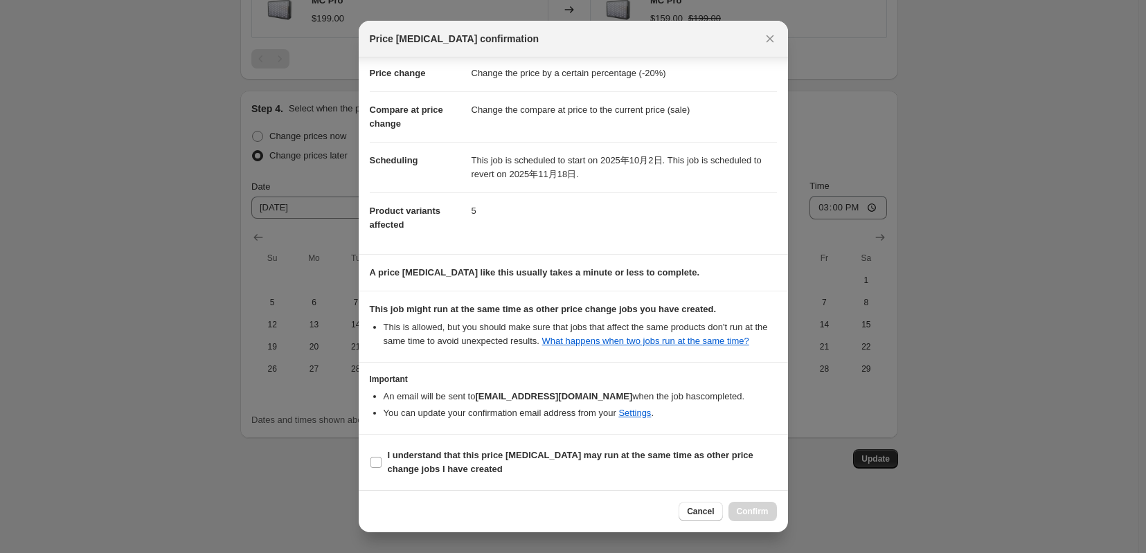
scroll to position [78, 0]
click at [455, 453] on b "I understand that this price change job may run at the same time as other price…" at bounding box center [570, 462] width 365 height 24
click at [381, 457] on input "I understand that this price change job may run at the same time as other price…" at bounding box center [375, 462] width 11 height 11
checkbox input "true"
click at [763, 506] on span "Confirm" at bounding box center [752, 511] width 32 height 11
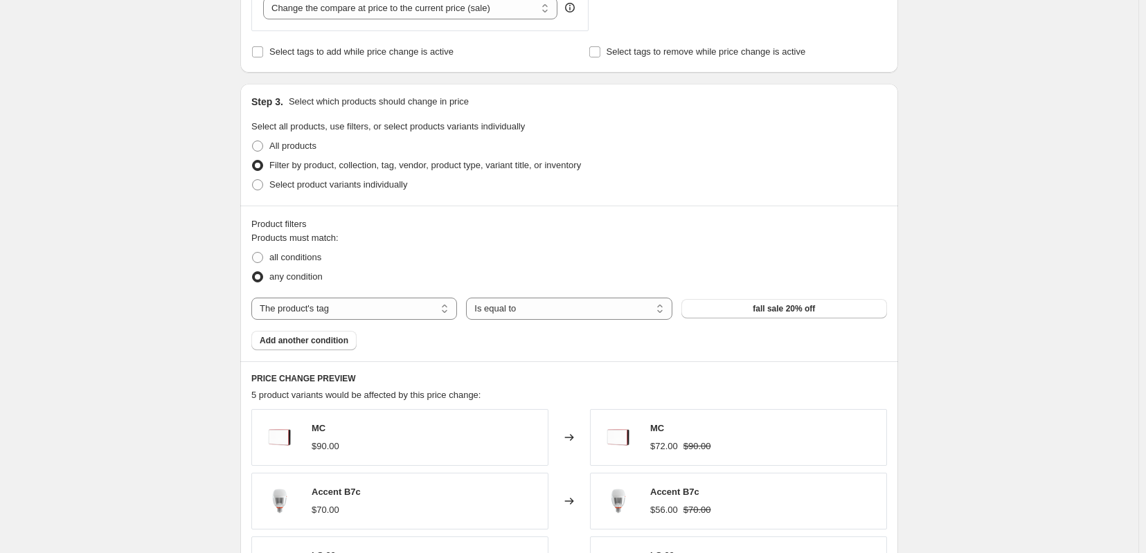
scroll to position [18, 0]
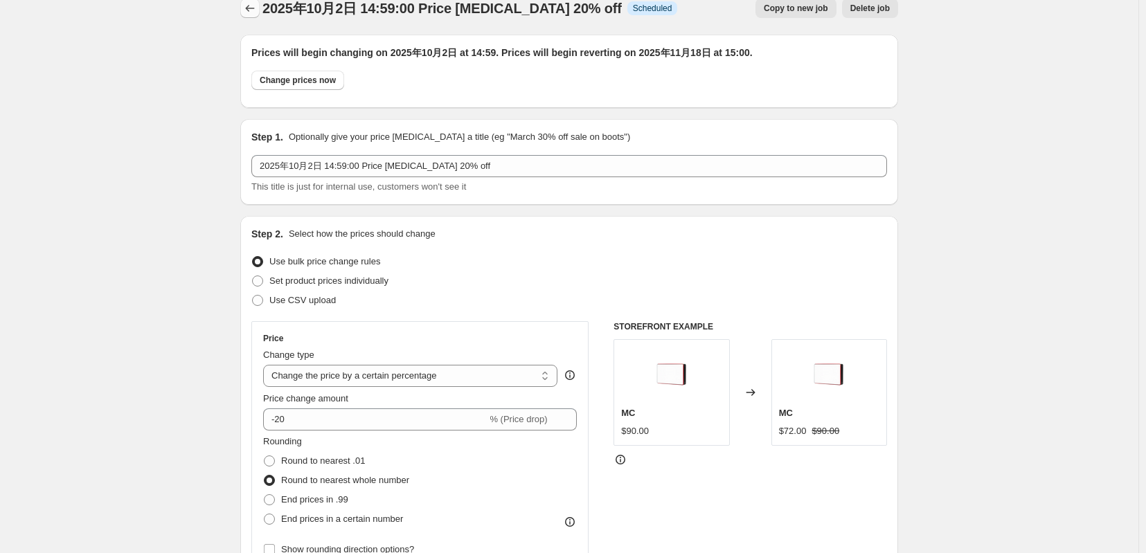
click at [243, 9] on icon "Price change jobs" at bounding box center [250, 8] width 14 height 14
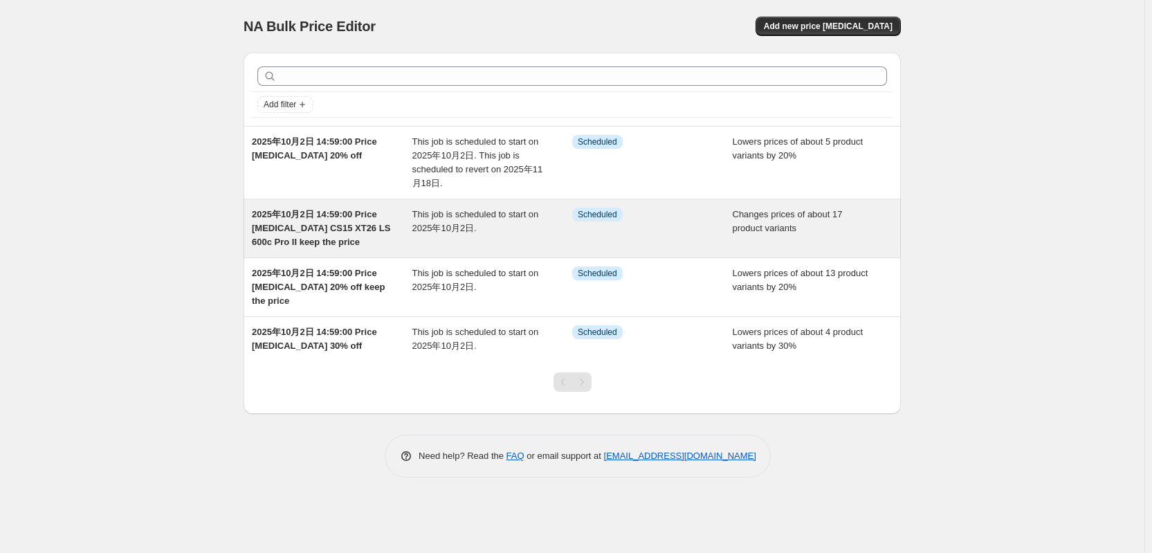
click at [324, 232] on span "2025年10月2日 14:59:00 Price change job CS15 XT26 LS 600c Pro II keep the price" at bounding box center [321, 228] width 138 height 38
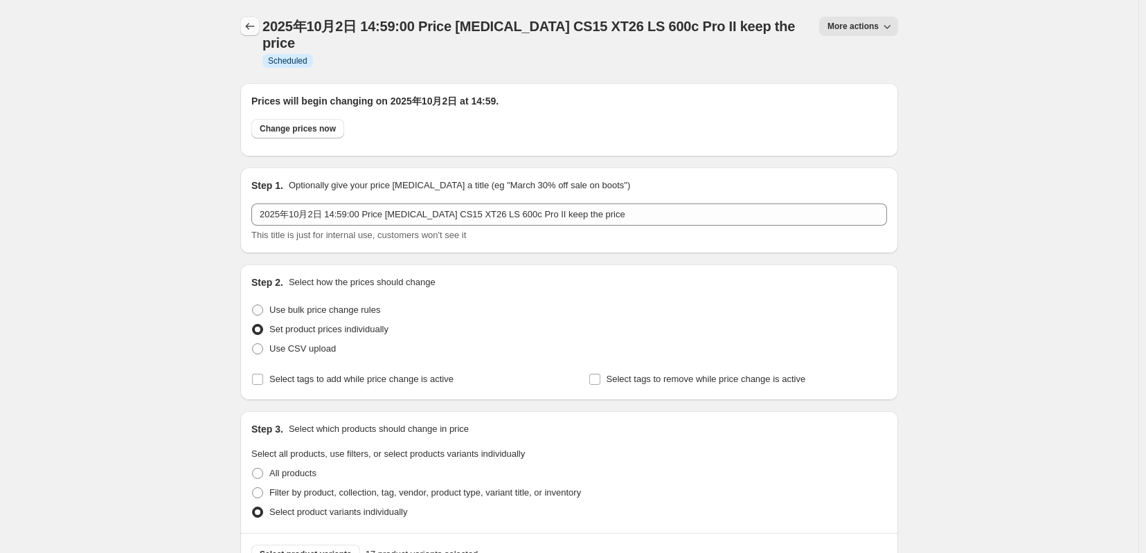
click at [241, 31] on button "Price change jobs" at bounding box center [249, 26] width 19 height 19
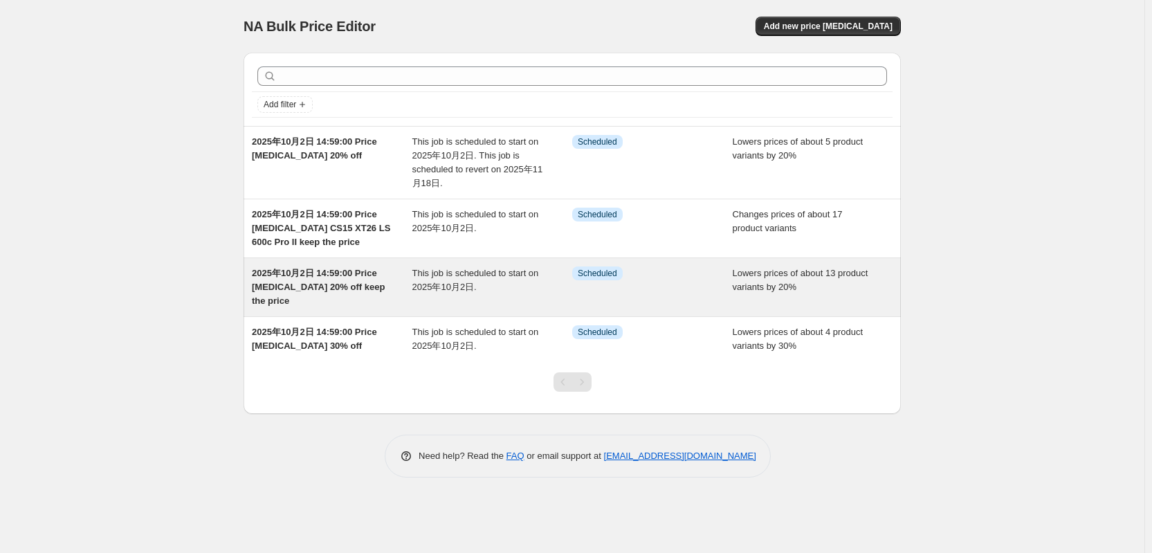
click at [348, 289] on span "2025年10月2日 14:59:00 Price change job 20% off keep the price" at bounding box center [318, 287] width 133 height 38
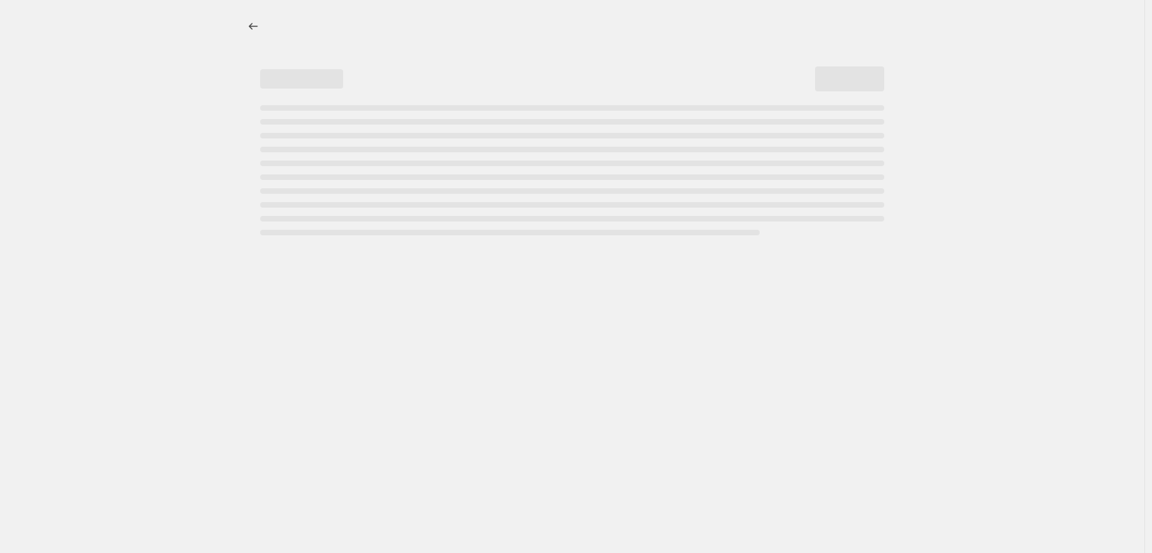
select select "percentage"
select select "tag"
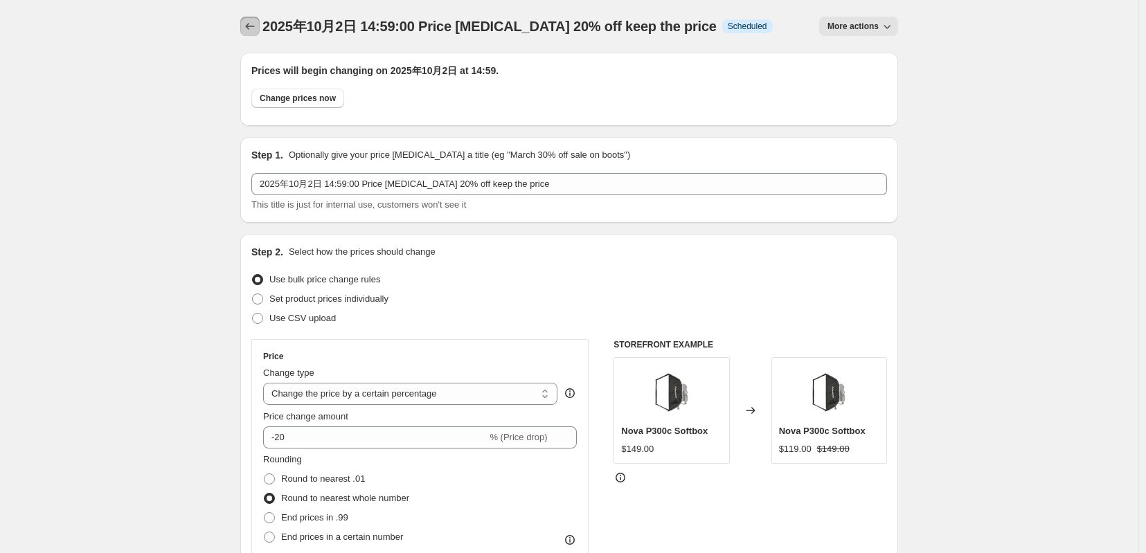
click at [243, 27] on icon "Price change jobs" at bounding box center [250, 26] width 14 height 14
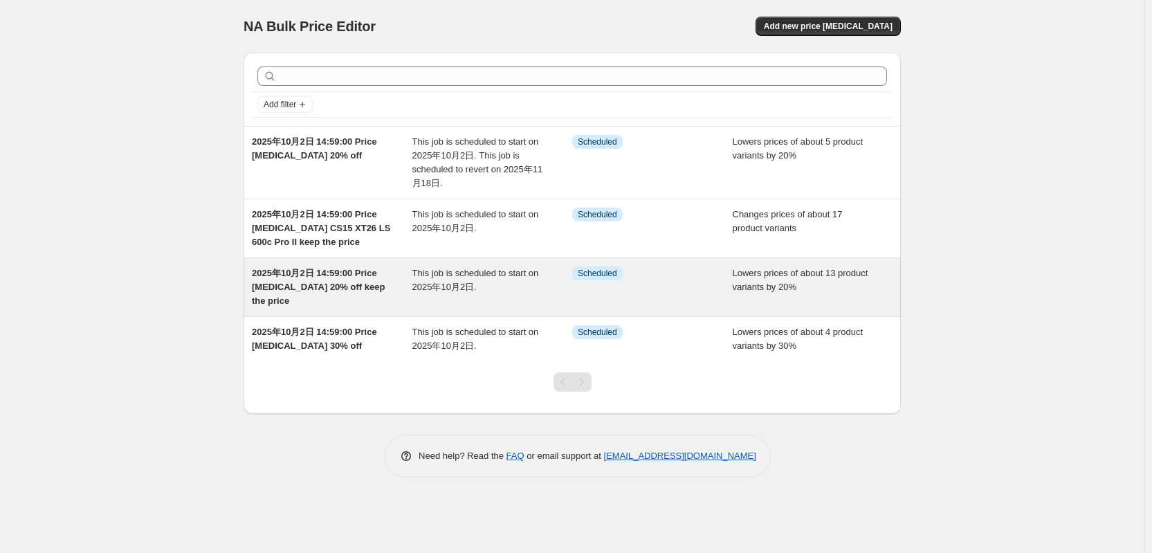
click at [326, 301] on span "2025年10月2日 14:59:00 Price change job 20% off keep the price" at bounding box center [318, 287] width 133 height 38
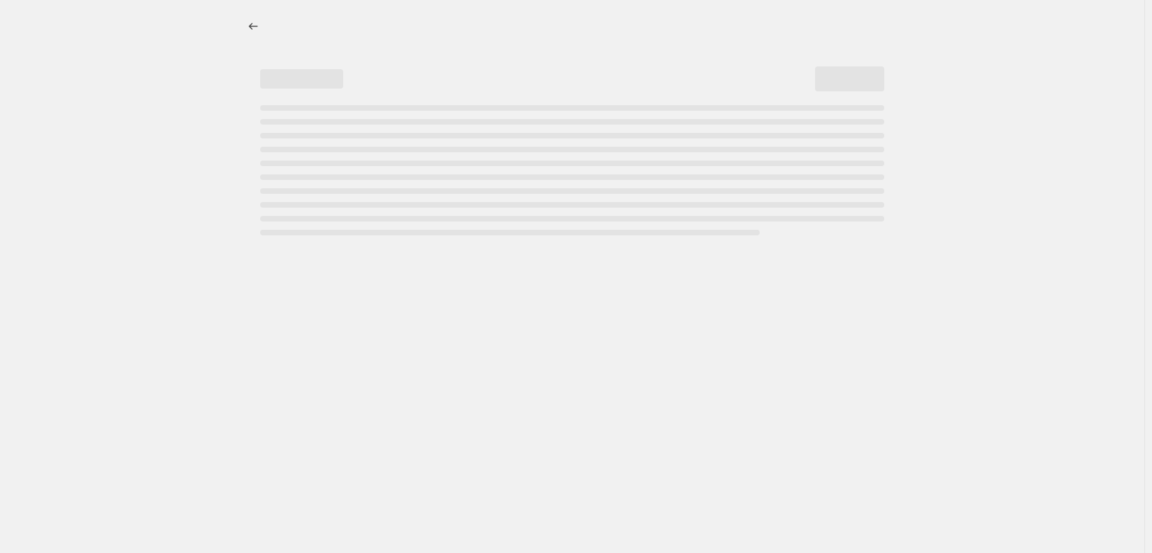
select select "percentage"
select select "tag"
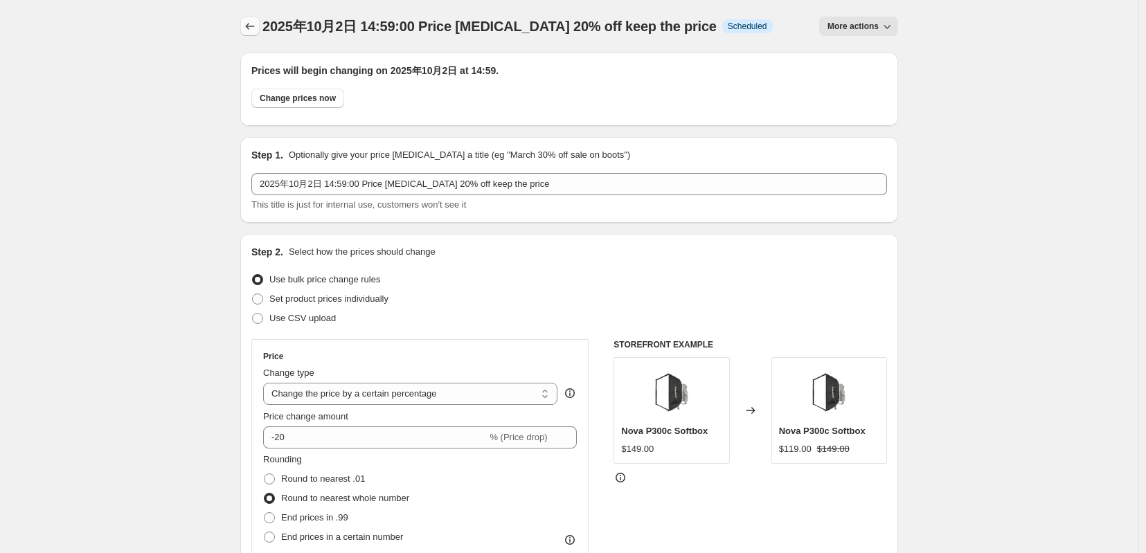
click at [243, 28] on icon "Price change jobs" at bounding box center [250, 26] width 14 height 14
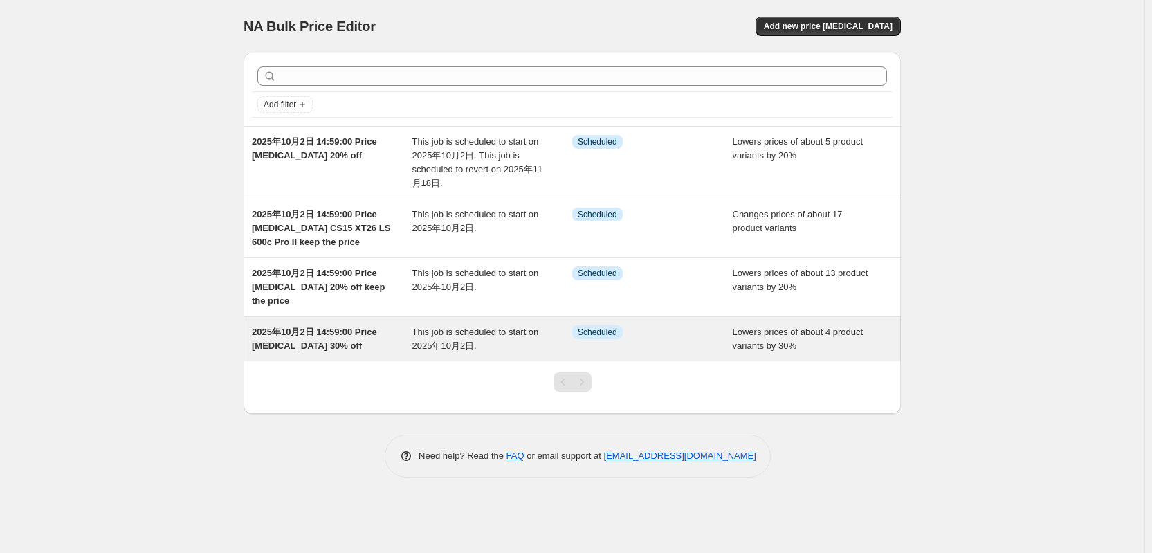
click at [299, 351] on span "2025年10月2日 14:59:00 Price change job 30% off" at bounding box center [314, 339] width 125 height 24
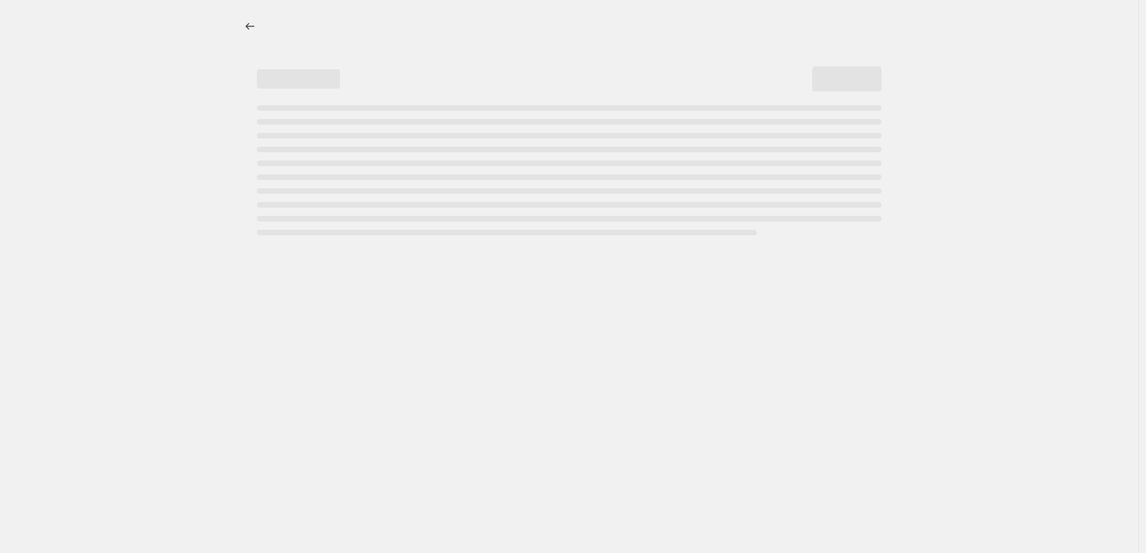
select select "percentage"
select select "tag"
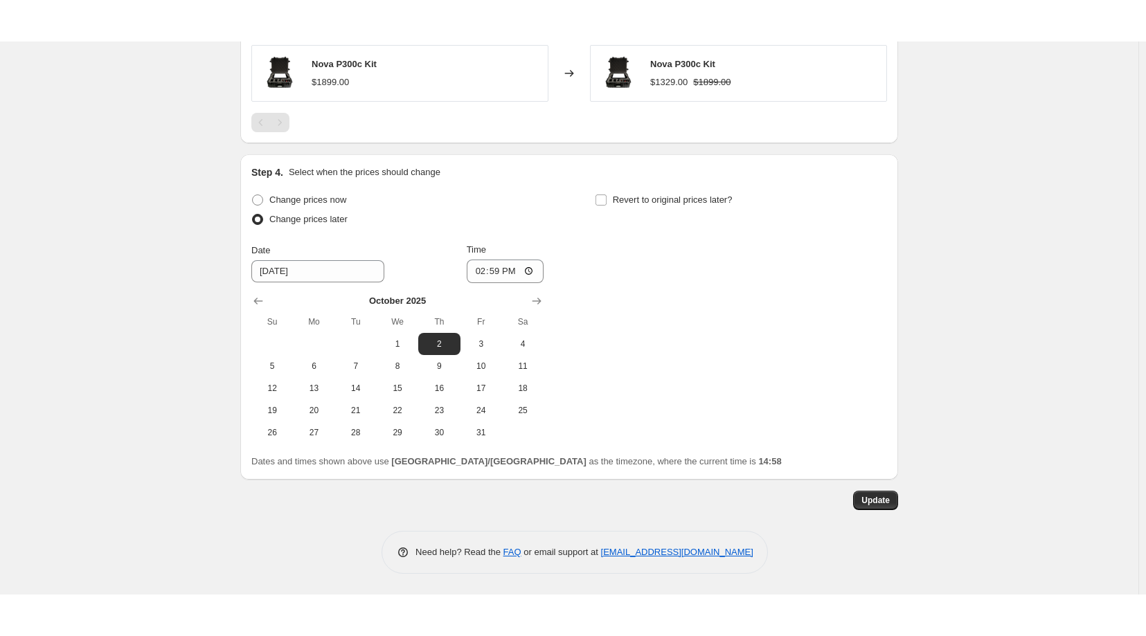
scroll to position [392, 0]
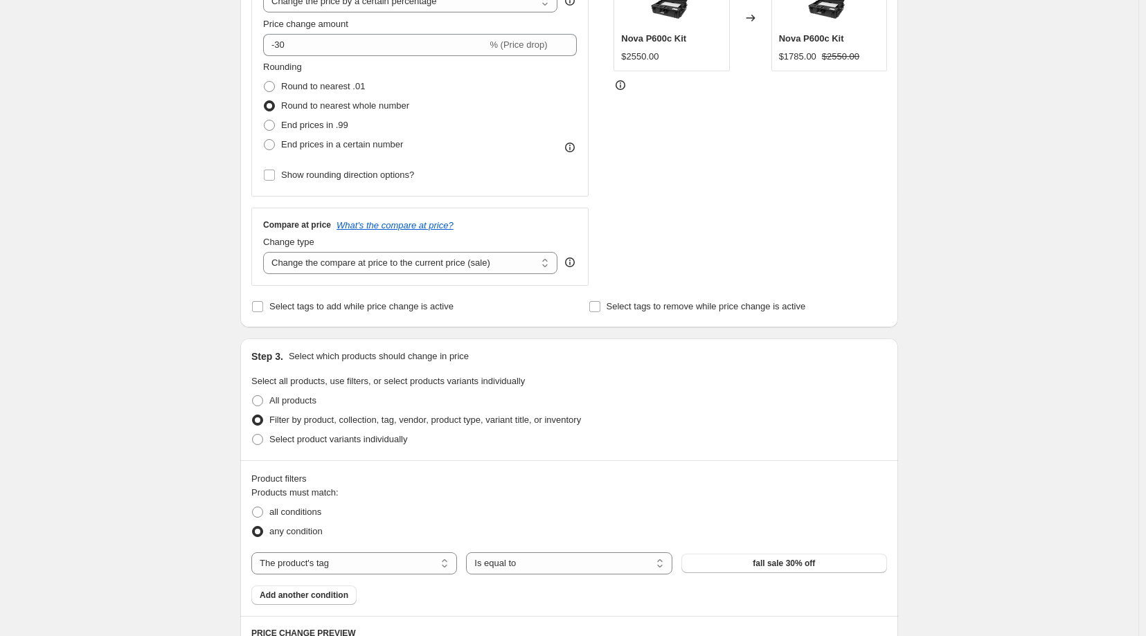
click at [914, 279] on div "2025年10月2日 14:59:00 Price change job 30% off. This page is ready 2025年10月2日 14:…" at bounding box center [569, 506] width 691 height 1797
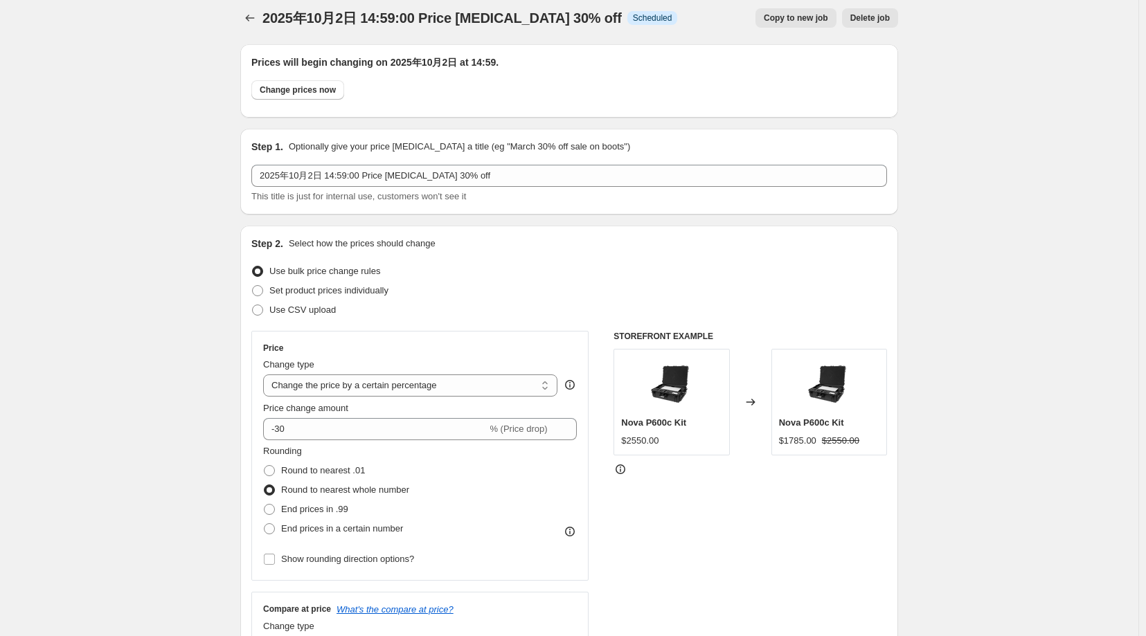
scroll to position [0, 0]
